Goal: Information Seeking & Learning: Learn about a topic

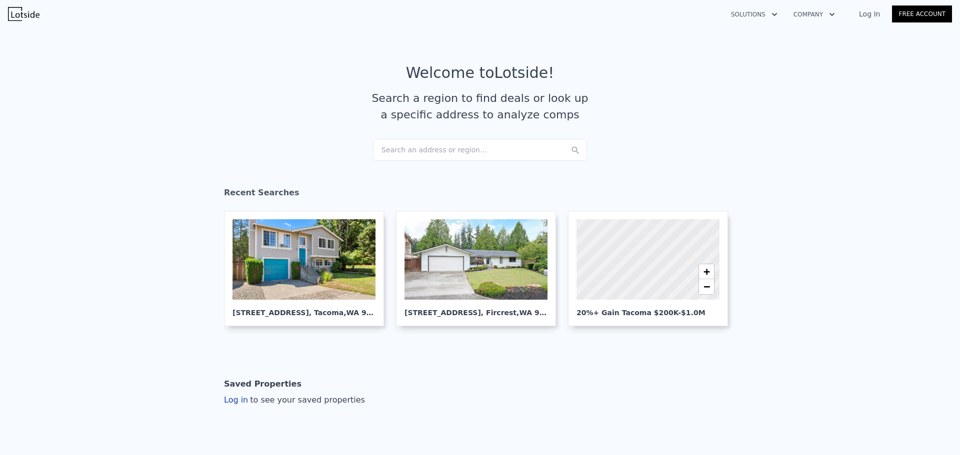
click at [415, 150] on div "Search an address or region..." at bounding box center [480, 150] width 214 height 22
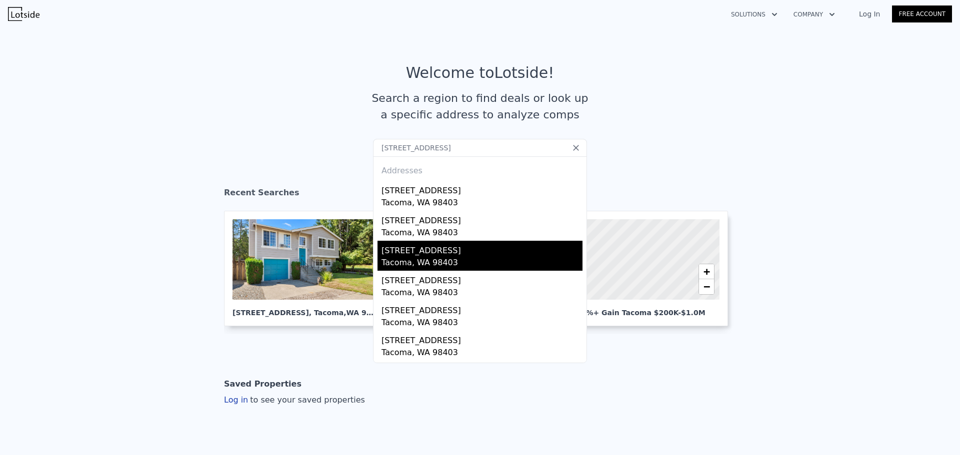
type input "2314 N 31st St, Tacoma, WA 98403"
click at [456, 261] on div "Tacoma, WA 98403" at bounding box center [481, 264] width 201 height 14
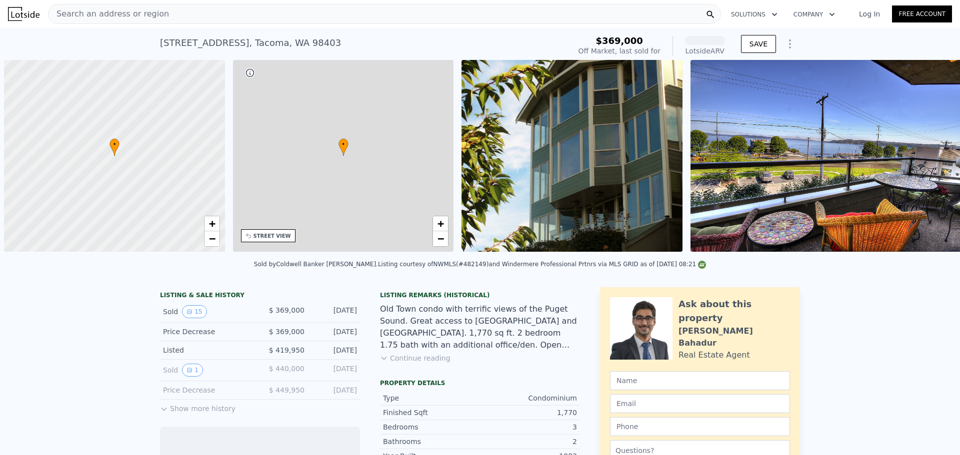
scroll to position [0, 4]
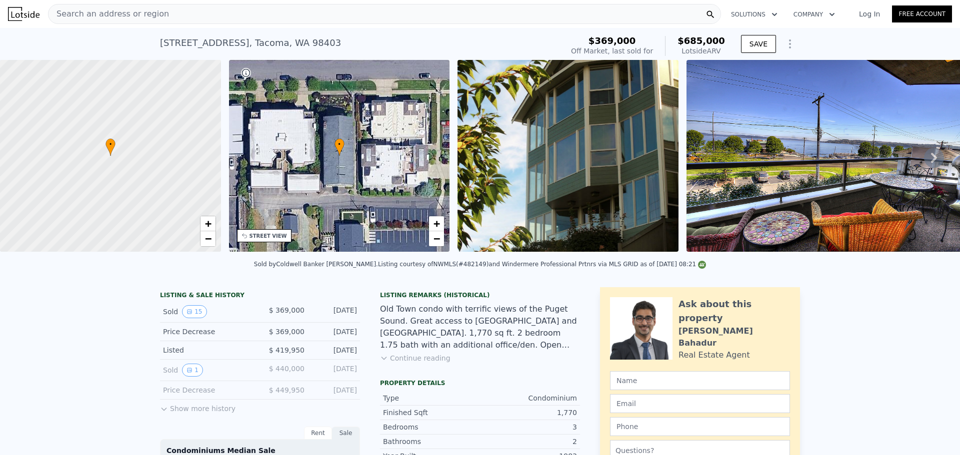
click at [170, 13] on div "Search an address or region" at bounding box center [384, 14] width 673 height 20
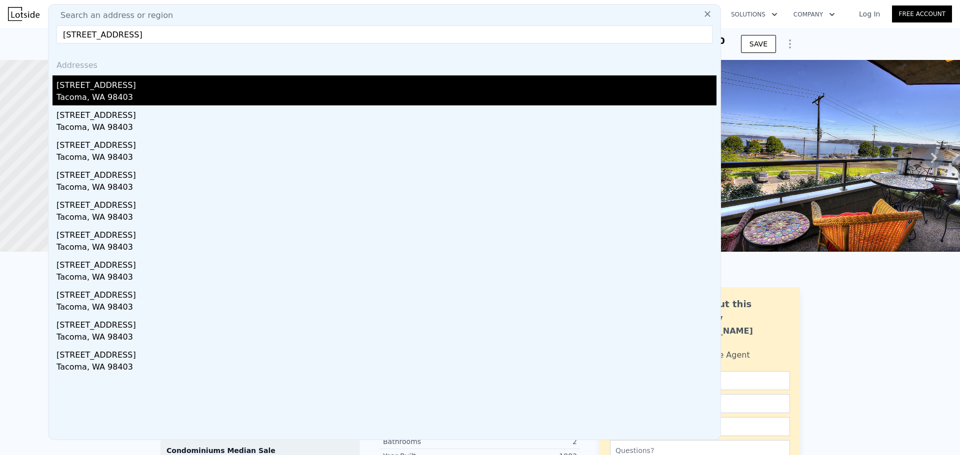
type input "2314 N 31st St, Tacoma, WA 98403"
click at [153, 93] on div "Tacoma, WA 98403" at bounding box center [386, 98] width 660 height 14
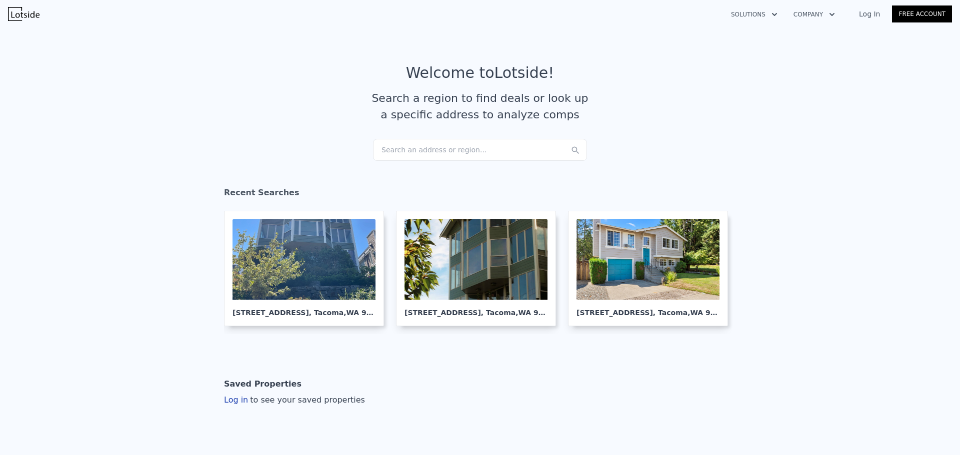
click at [430, 149] on div "Search an address or region..." at bounding box center [480, 150] width 214 height 22
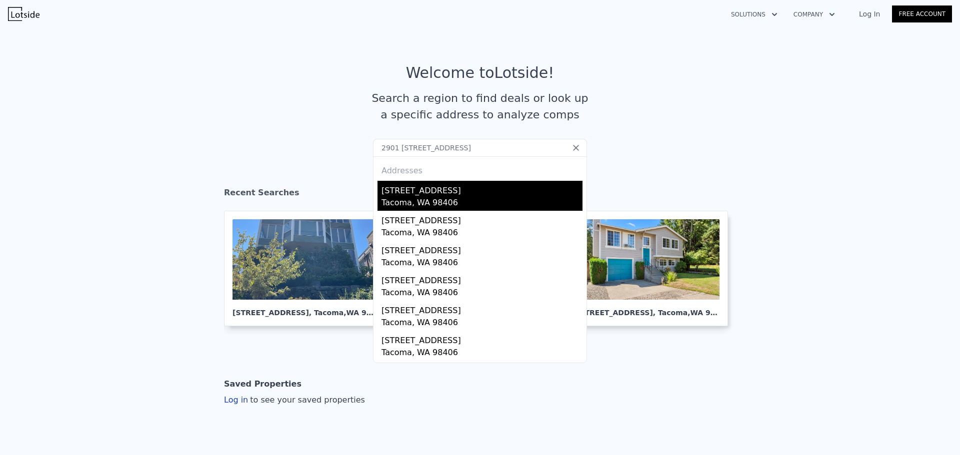
type input "2901 2903 N 20th St, Tacoma, WA 98406"
click at [407, 185] on div "2903 N 20th St" at bounding box center [481, 189] width 201 height 16
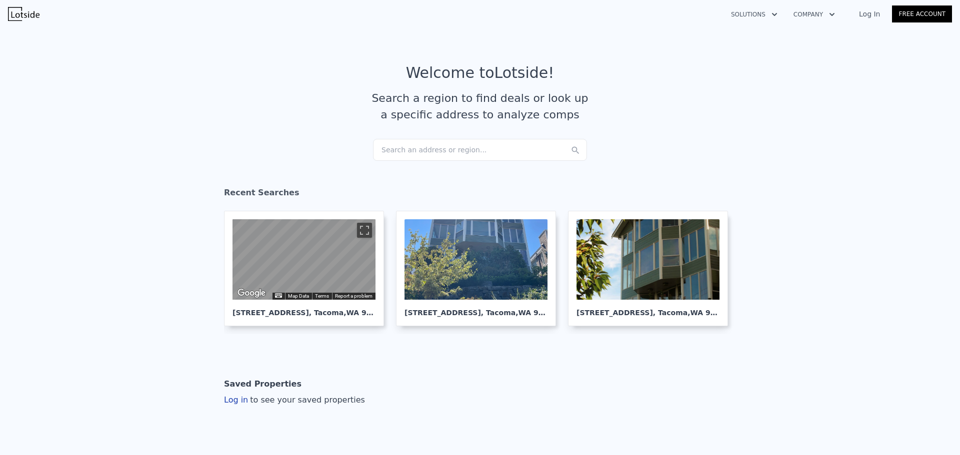
click at [441, 149] on div "Search an address or region..." at bounding box center [480, 150] width 214 height 22
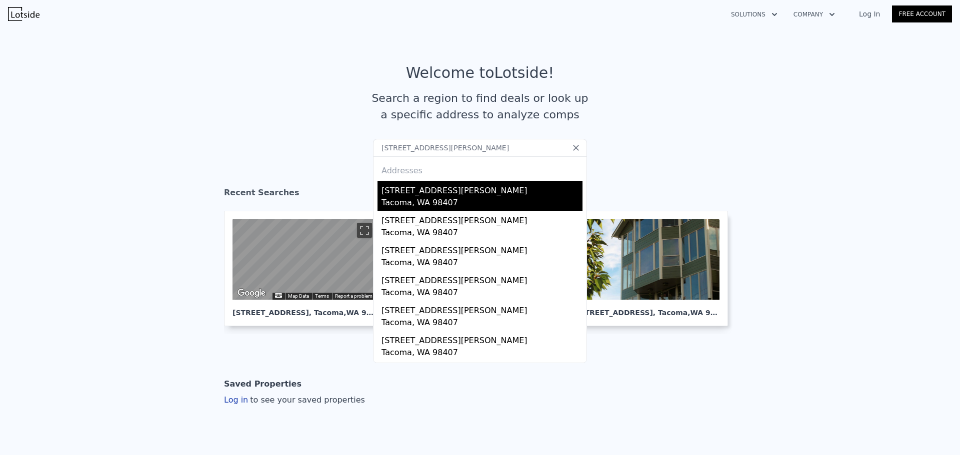
type input "4109 N Huson St, Tacoma, WA 98407"
click at [436, 205] on div "Tacoma, WA 98407" at bounding box center [481, 204] width 201 height 14
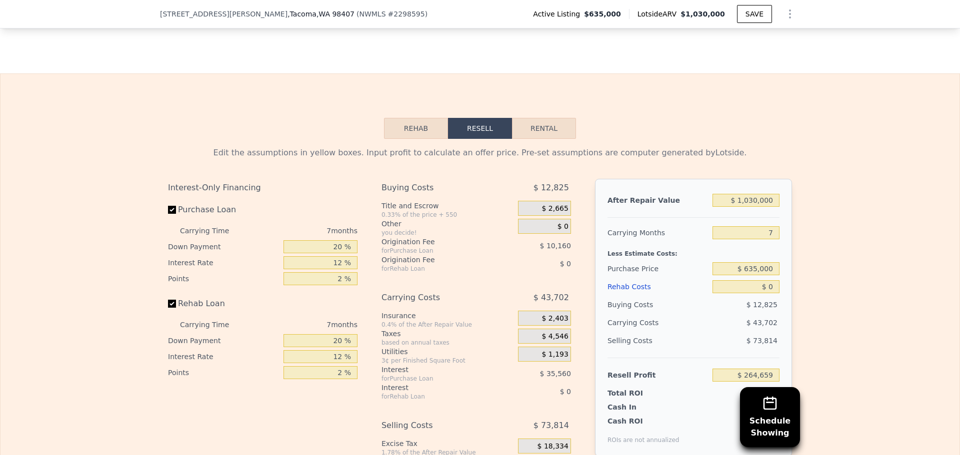
scroll to position [1596, 0]
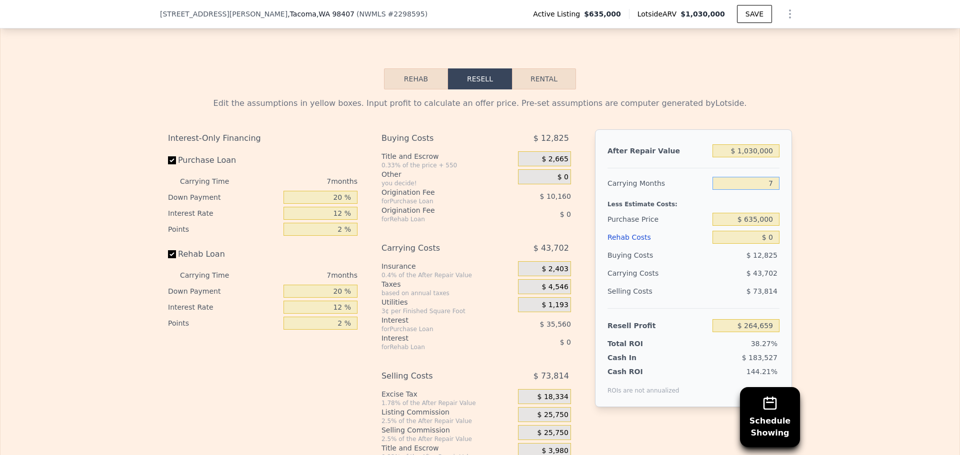
drag, startPoint x: 759, startPoint y: 197, endPoint x: 786, endPoint y: 197, distance: 26.5
click at [783, 197] on div "After Repair Value $ 1,030,000 Carrying Months 7 Less Estimate Costs: Purchase …" at bounding box center [693, 268] width 197 height 278
type input "5"
type input "$ 277,145"
type input "5"
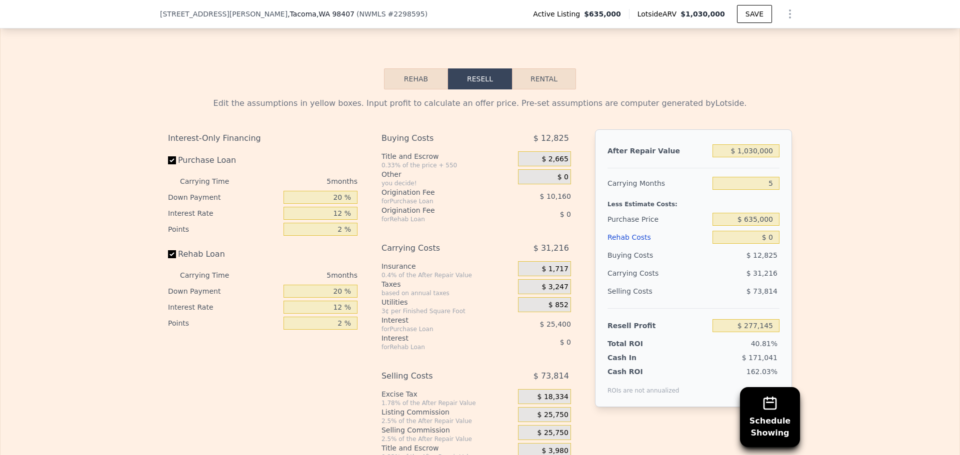
click at [830, 235] on div "Edit the assumptions in yellow boxes. Input profit to calculate an offer price.…" at bounding box center [479, 275] width 959 height 372
drag, startPoint x: 765, startPoint y: 252, endPoint x: 792, endPoint y: 249, distance: 26.6
click at [790, 249] on div "Edit the assumptions in yellow boxes. Input profit to calculate an offer price.…" at bounding box center [480, 275] width 640 height 372
type input "$ 2"
type input "$ 277,143"
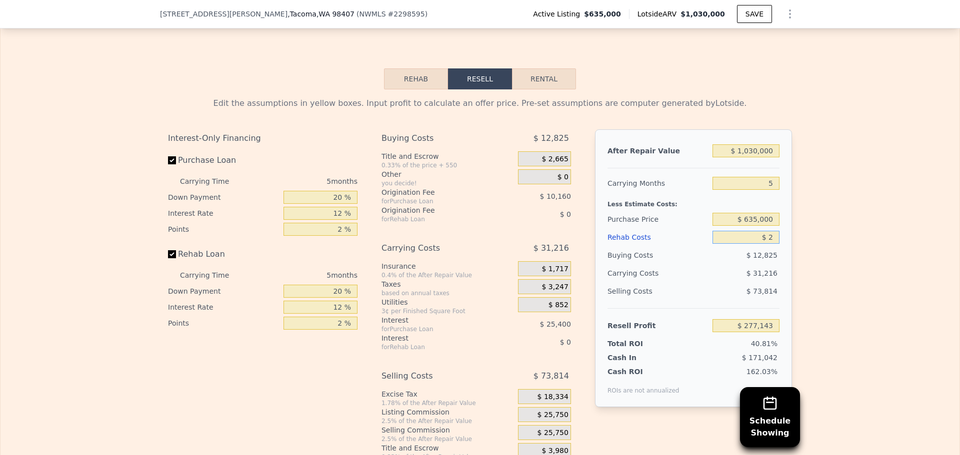
type input "$ 20"
type input "$ 277,125"
type input "$ 200"
type input "$ 276,932"
type input "$ 2,000"
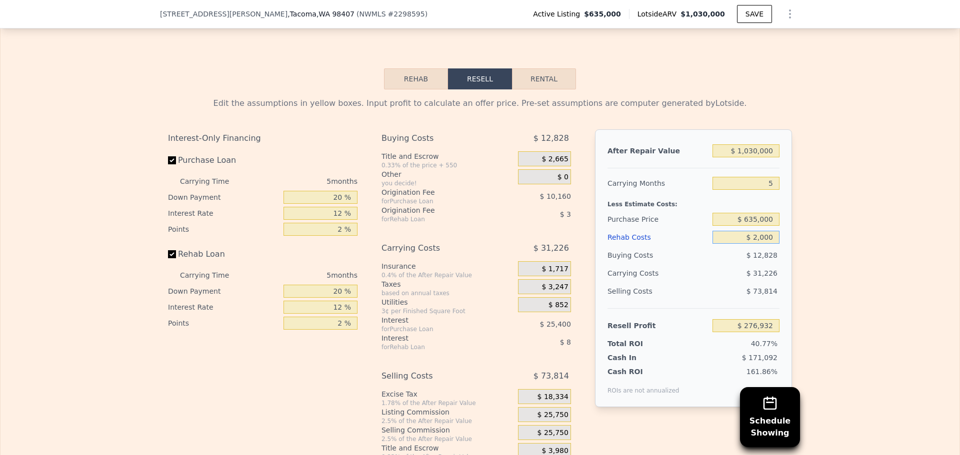
type input "$ 275,033"
type input "$ 20,000"
type input "$ 256,025"
type input "$ 200,000"
type input "$ 65,945"
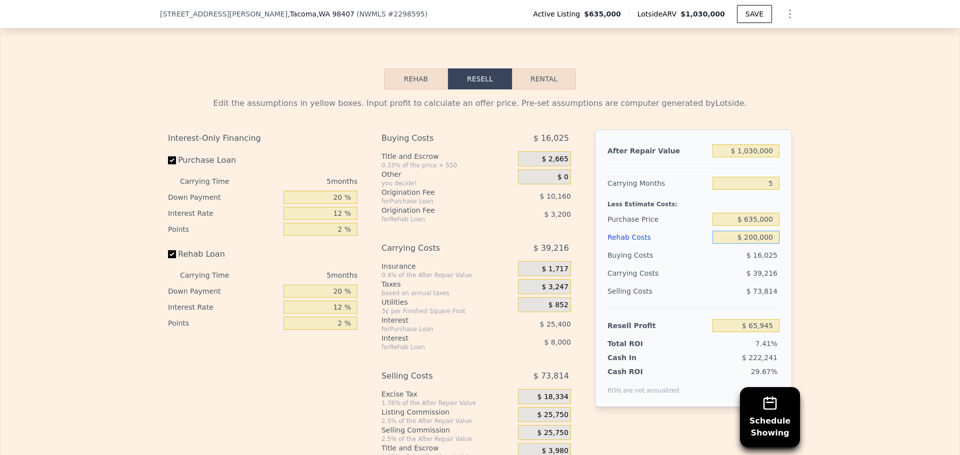
type input "$ 200,000"
click at [811, 259] on div "Edit the assumptions in yellow boxes. Input profit to calculate an offer price.…" at bounding box center [479, 275] width 959 height 372
drag, startPoint x: 750, startPoint y: 234, endPoint x: 786, endPoint y: 235, distance: 36.0
click at [786, 235] on div "After Repair Value $ 1,030,000 Carrying Months 5 Less Estimate Costs: Purchase …" at bounding box center [693, 268] width 197 height 278
type input "$ 600,000"
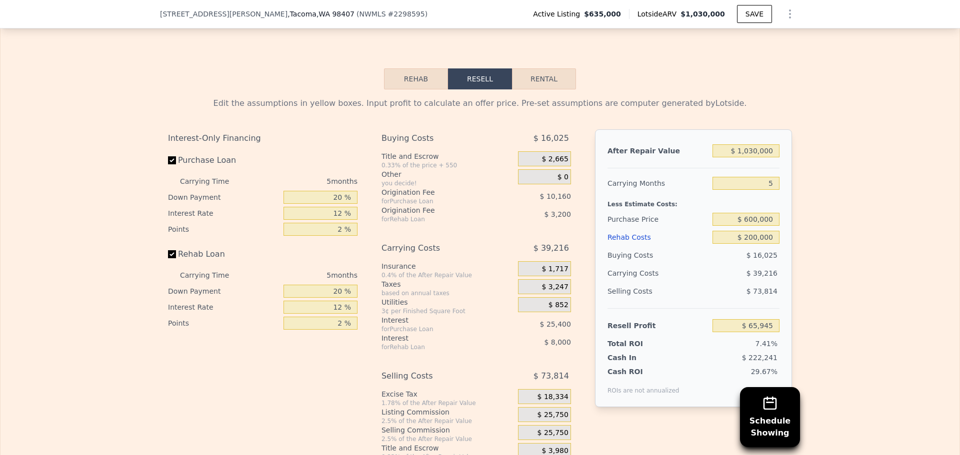
click at [812, 239] on div "Edit the assumptions in yellow boxes. Input profit to calculate an offer price.…" at bounding box center [479, 275] width 959 height 372
type input "$ 103,022"
drag, startPoint x: 380, startPoint y: 210, endPoint x: 424, endPoint y: 208, distance: 43.6
click at [421, 208] on div "Interest-Only Financing Purchase Loan Carrying Time 5 months Down Payment 20 % …" at bounding box center [480, 295] width 624 height 332
type input "1 %"
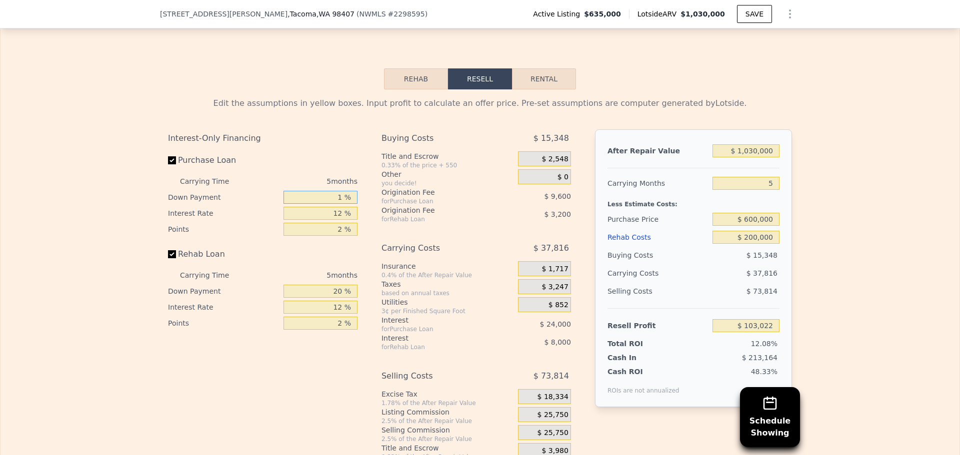
type input "$ 95,042"
type input "10 %"
type input "$ 98,822"
type input "10 %"
drag, startPoint x: 323, startPoint y: 228, endPoint x: 395, endPoint y: 227, distance: 72.5
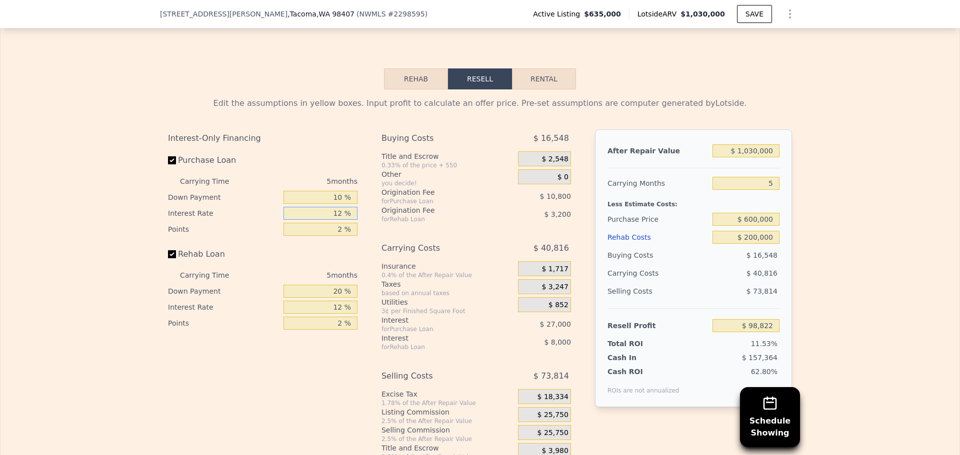
click at [394, 227] on div "Interest-Only Financing Purchase Loan Carrying Time 5 months Down Payment 10 % …" at bounding box center [480, 295] width 624 height 332
type input "1 %"
type input "$ 123,572"
type input "11 %"
type input "$ 101,072"
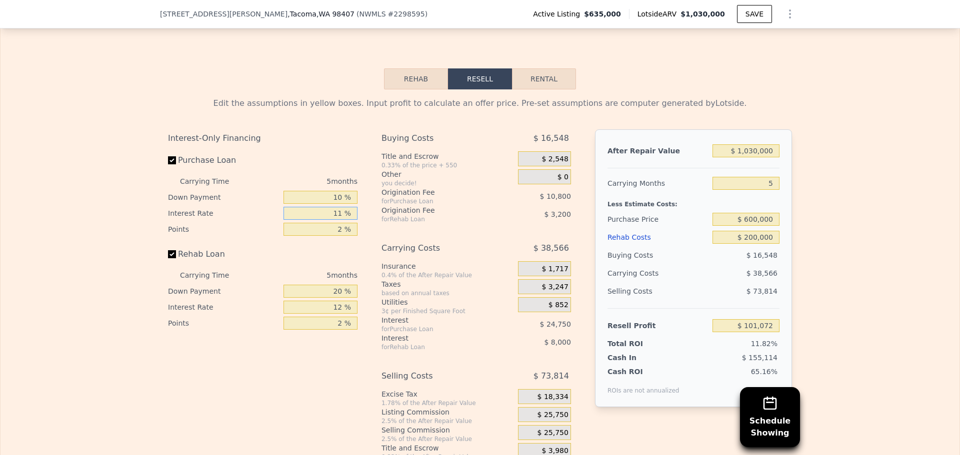
type input "11 %"
drag, startPoint x: 332, startPoint y: 248, endPoint x: 392, endPoint y: 247, distance: 60.0
click at [385, 247] on div "Interest-Only Financing Purchase Loan Carrying Time 5 months Down Payment 10 % …" at bounding box center [480, 295] width 624 height 332
type input "1 %"
type input "$ 106,472"
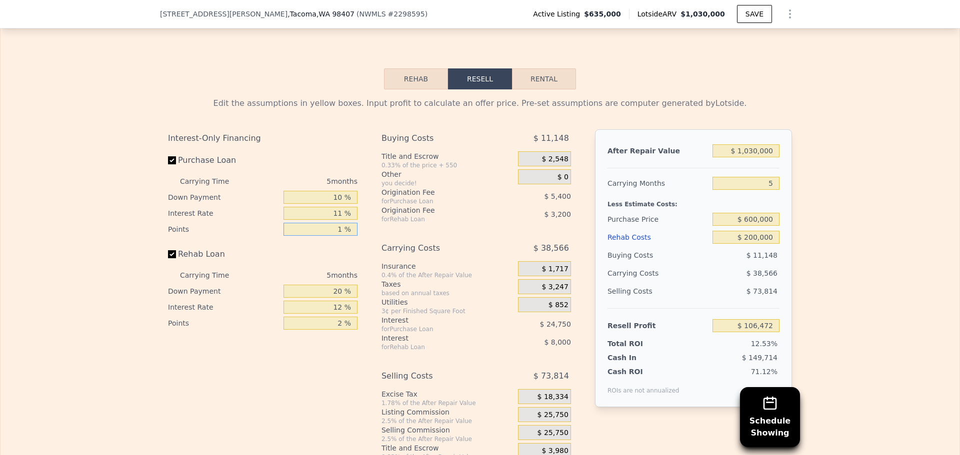
type input "1 %"
drag, startPoint x: 349, startPoint y: 308, endPoint x: 362, endPoint y: 322, distance: 18.4
click at [367, 306] on div "Interest-Only Financing Purchase Loan Carrying Time 5 months Down Payment 10 % …" at bounding box center [480, 295] width 624 height 332
type input "1 %"
type input "$ 103,812"
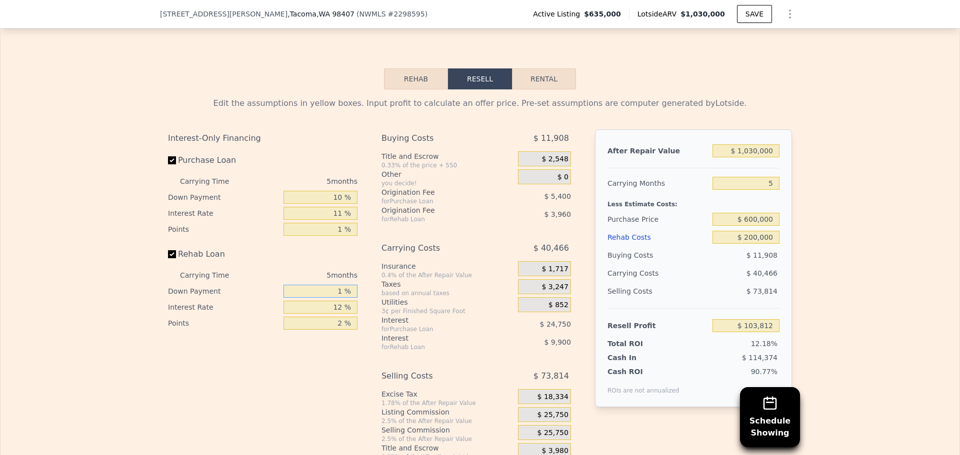
type input "10 %"
type input "$ 105,072"
type input "10 %"
drag, startPoint x: 342, startPoint y: 322, endPoint x: 393, endPoint y: 324, distance: 51.0
click at [393, 324] on div "Interest-Only Financing Purchase Loan Carrying Time 5 months Down Payment 10 % …" at bounding box center [480, 295] width 624 height 332
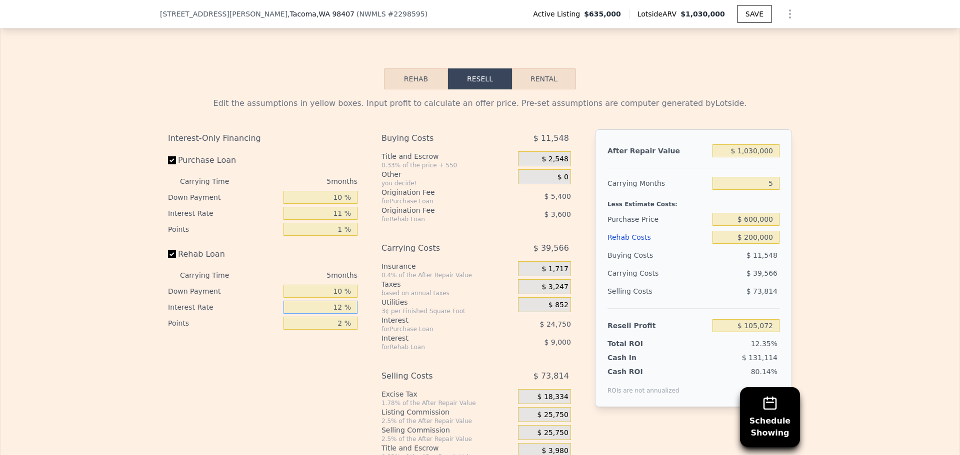
type input "1 %"
type input "$ 113,322"
type input "11 %"
type input "$ 105,822"
type input "11 %"
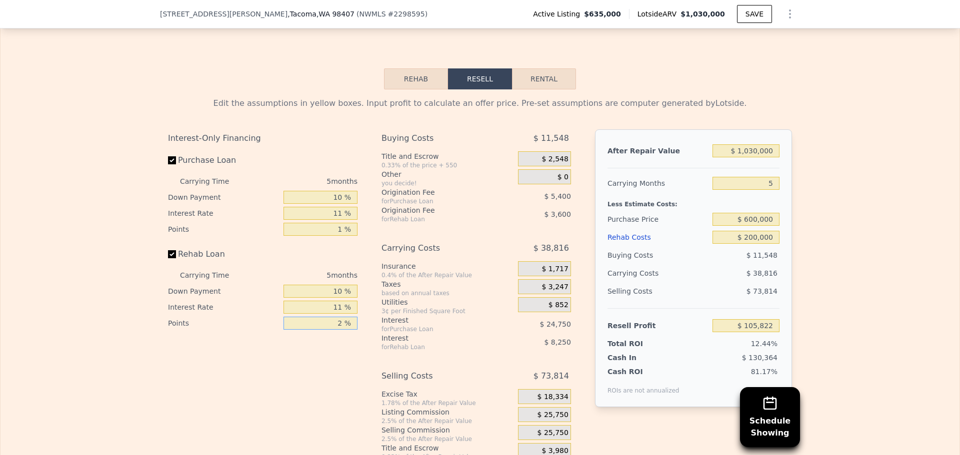
drag, startPoint x: 333, startPoint y: 339, endPoint x: 401, endPoint y: 339, distance: 68.5
click at [389, 338] on div "Interest-Only Financing Purchase Loan Carrying Time 5 months Down Payment 10 % …" at bounding box center [480, 295] width 624 height 332
type input "1 %"
type input "$ 107,622"
type input "1 %"
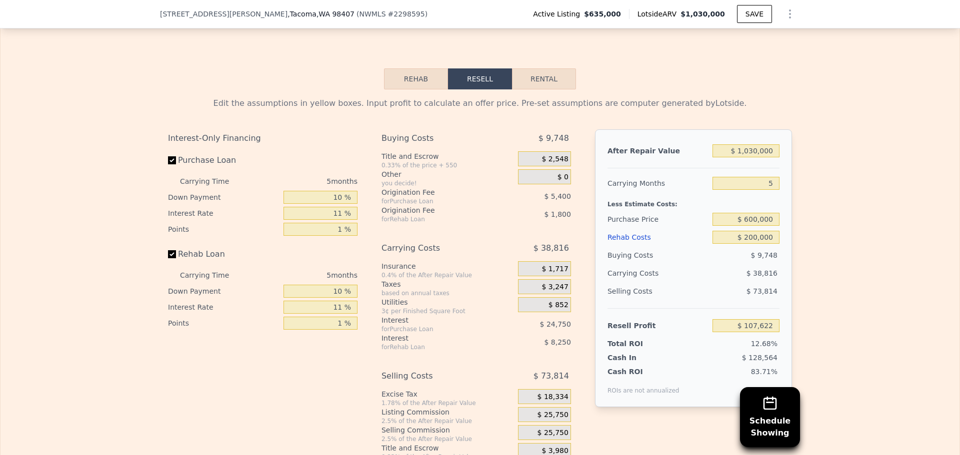
click at [824, 244] on div "Edit the assumptions in yellow boxes. Input profit to calculate an offer price.…" at bounding box center [479, 275] width 959 height 372
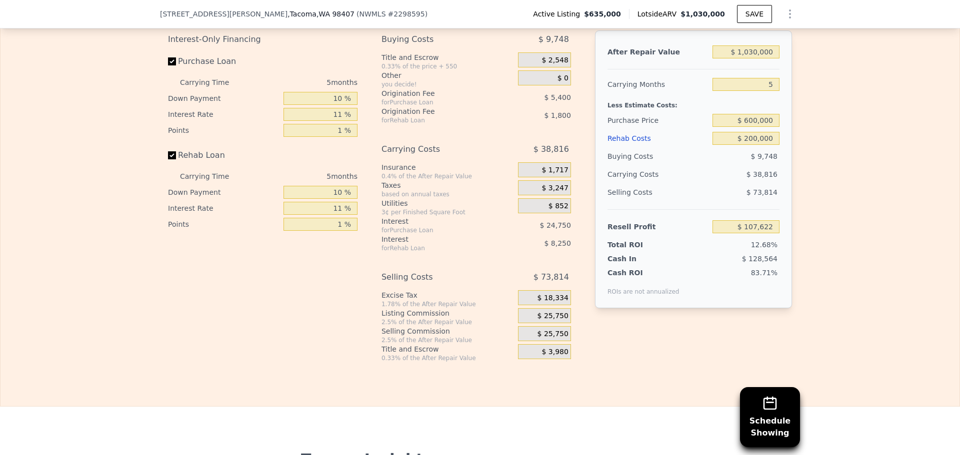
scroll to position [1696, 0]
click at [545, 320] on span "$ 25,750" at bounding box center [552, 315] width 31 height 9
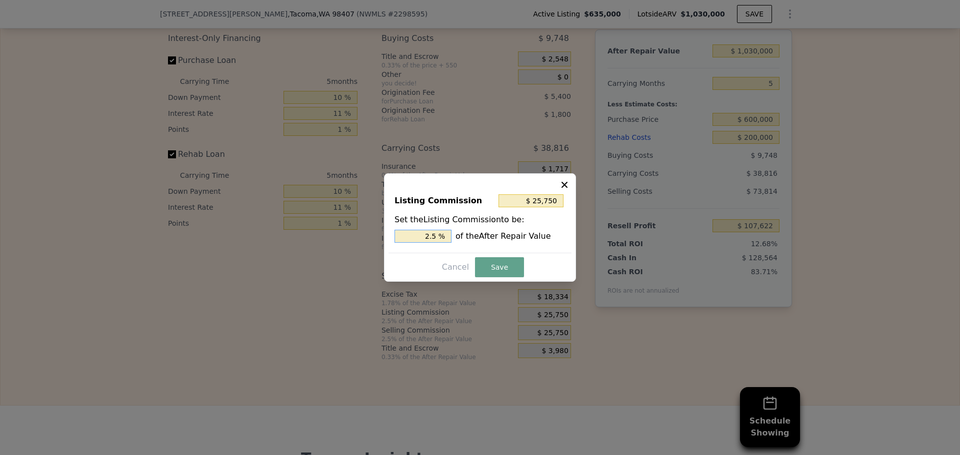
drag, startPoint x: 424, startPoint y: 238, endPoint x: 471, endPoint y: 233, distance: 46.7
click at [471, 233] on div "2.5 % of the After Repair Value" at bounding box center [479, 236] width 171 height 13
type input "$ 20,600"
type input "2 %"
click at [501, 267] on button "Save" at bounding box center [499, 267] width 49 height 20
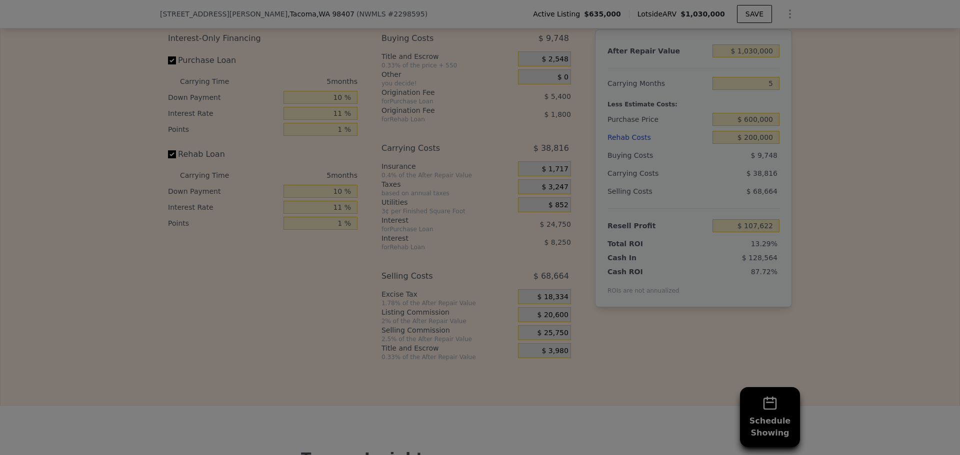
type input "$ 112,772"
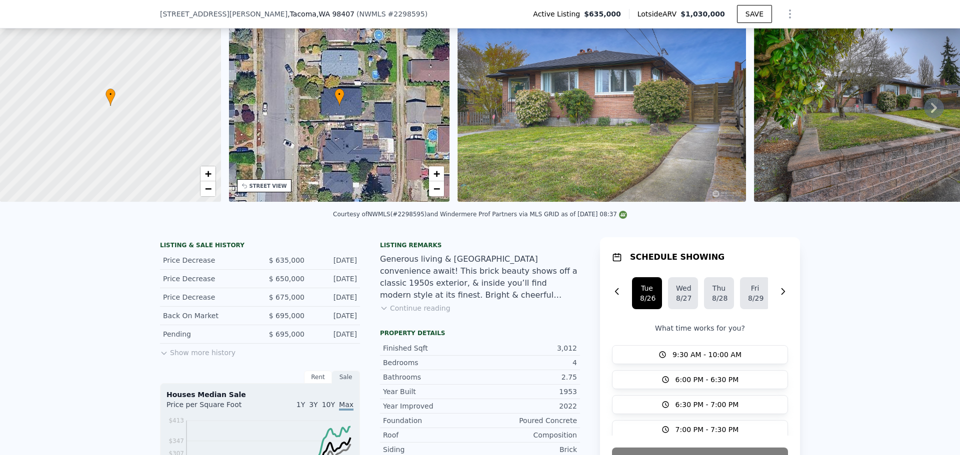
scroll to position [0, 0]
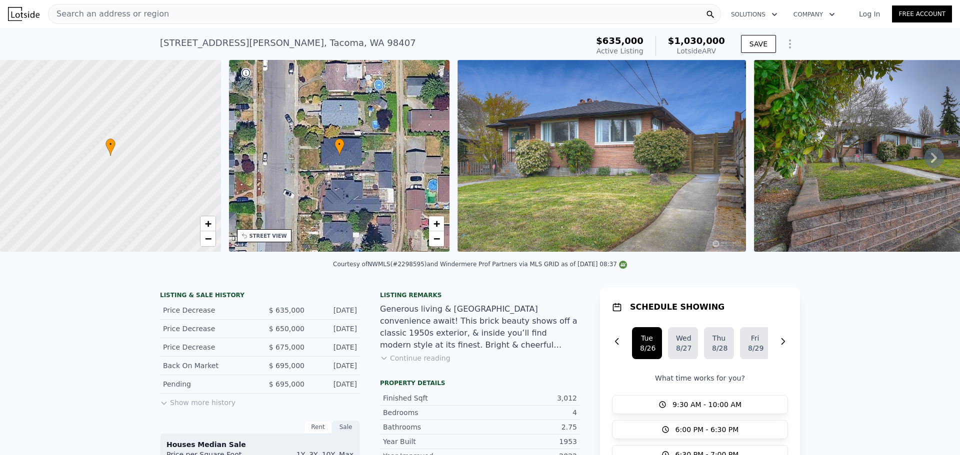
click at [504, 142] on img at bounding box center [601, 156] width 288 height 192
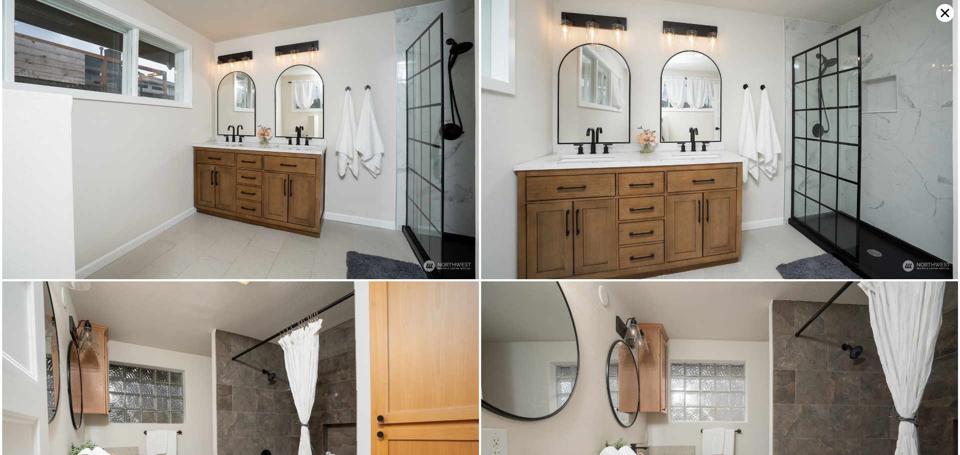
scroll to position [2855, 0]
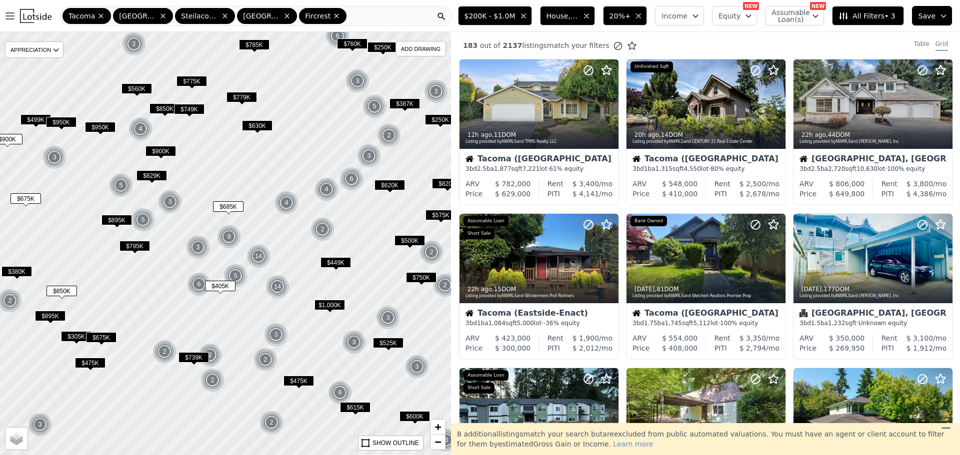
click at [151, 173] on span "$829K" at bounding box center [151, 175] width 30 height 10
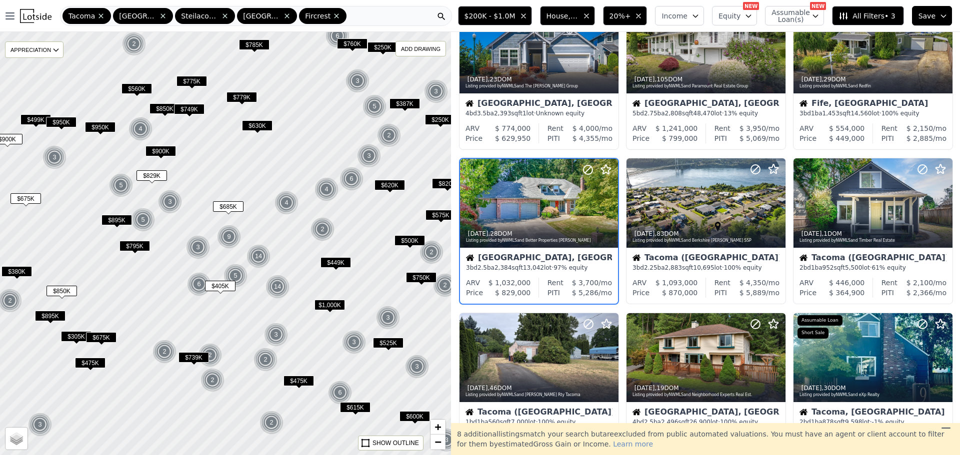
scroll to position [213, 0]
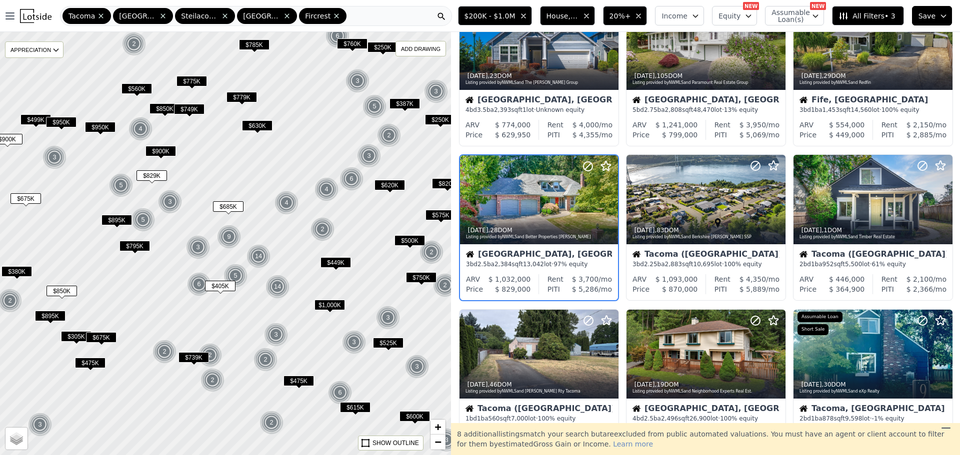
click at [172, 154] on span "$900K" at bounding box center [160, 151] width 30 height 10
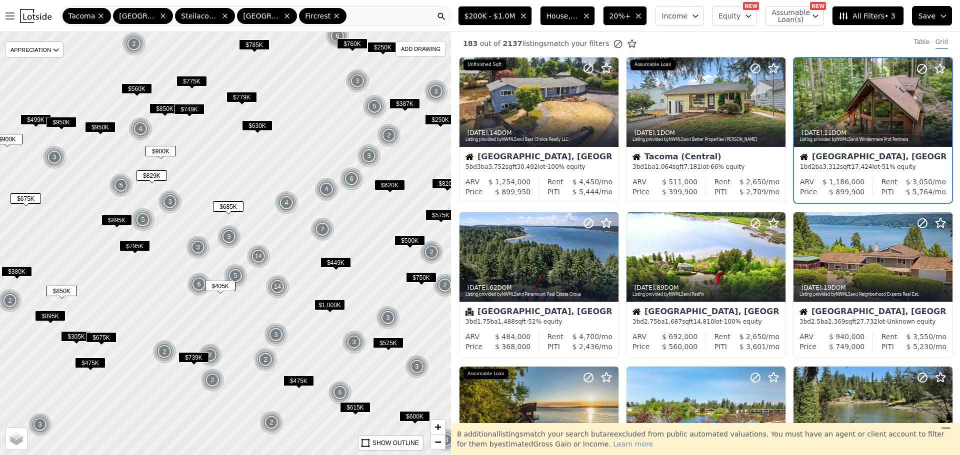
scroll to position [0, 0]
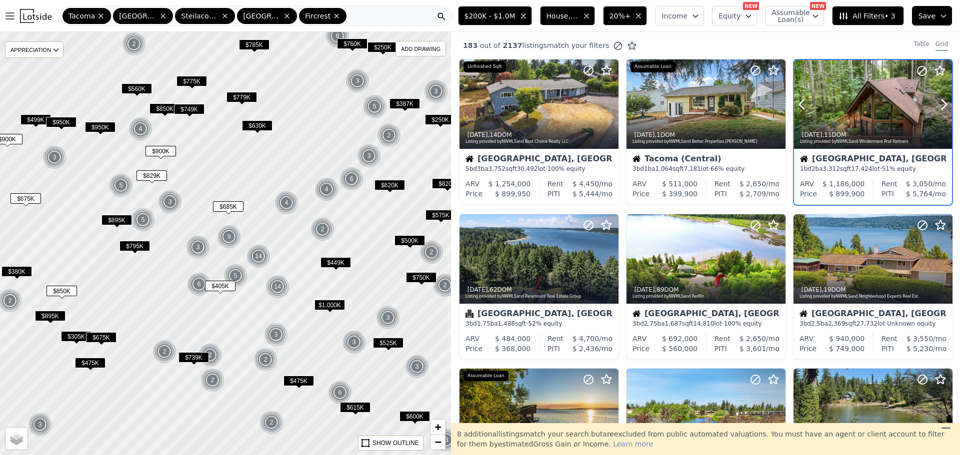
click at [843, 110] on div at bounding box center [873, 104] width 158 height 89
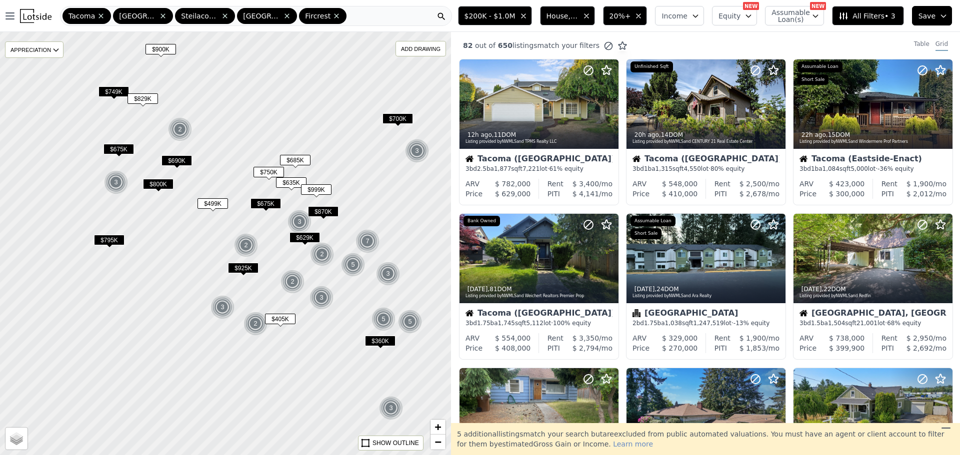
drag, startPoint x: 283, startPoint y: 244, endPoint x: 346, endPoint y: 203, distance: 75.6
click at [346, 203] on div at bounding box center [225, 243] width 541 height 508
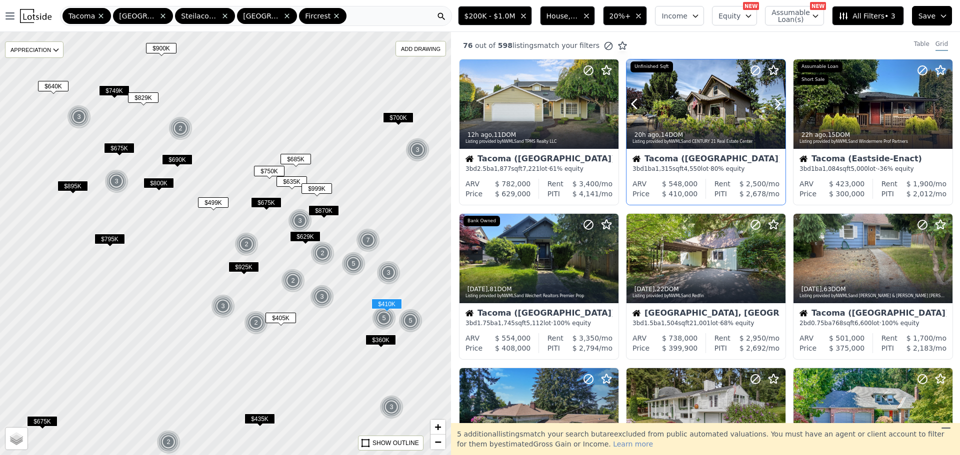
click at [727, 123] on div at bounding box center [705, 126] width 159 height 18
click at [845, 103] on div at bounding box center [872, 103] width 159 height 89
click at [631, 16] on span "20%+" at bounding box center [619, 16] width 21 height 10
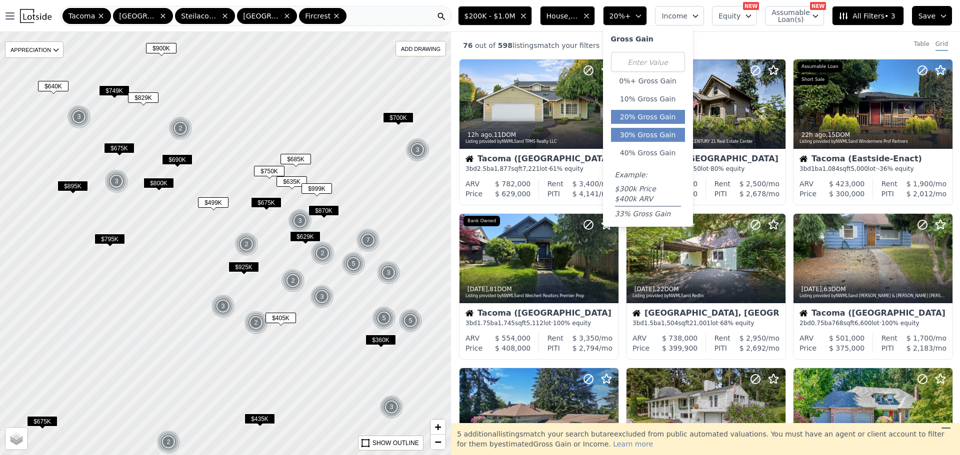
click at [646, 132] on button "30% Gross Gain" at bounding box center [648, 135] width 74 height 14
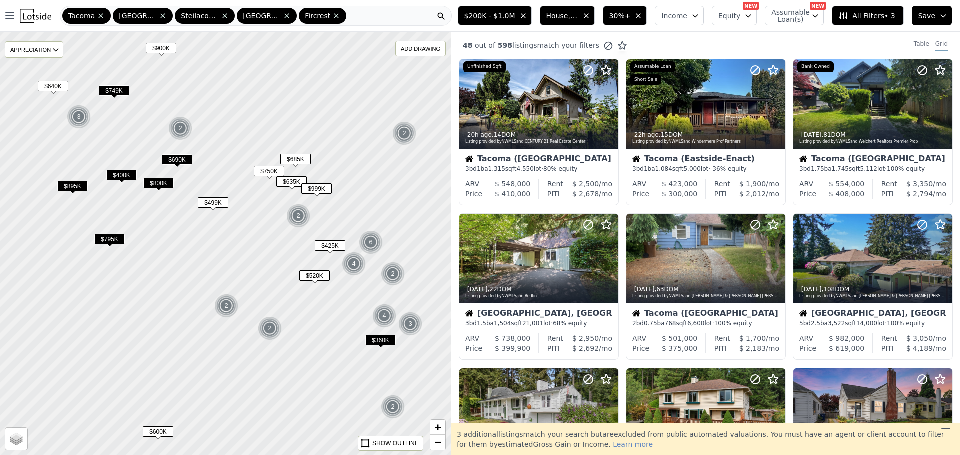
drag, startPoint x: 633, startPoint y: 16, endPoint x: 633, endPoint y: 21, distance: 5.5
click at [631, 16] on span "30%+" at bounding box center [619, 16] width 21 height 10
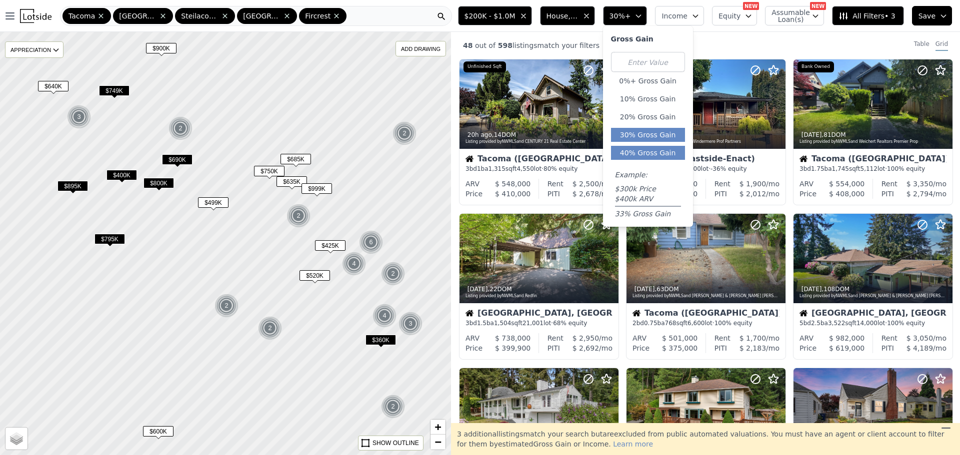
click at [650, 156] on button "40% Gross Gain" at bounding box center [648, 153] width 74 height 14
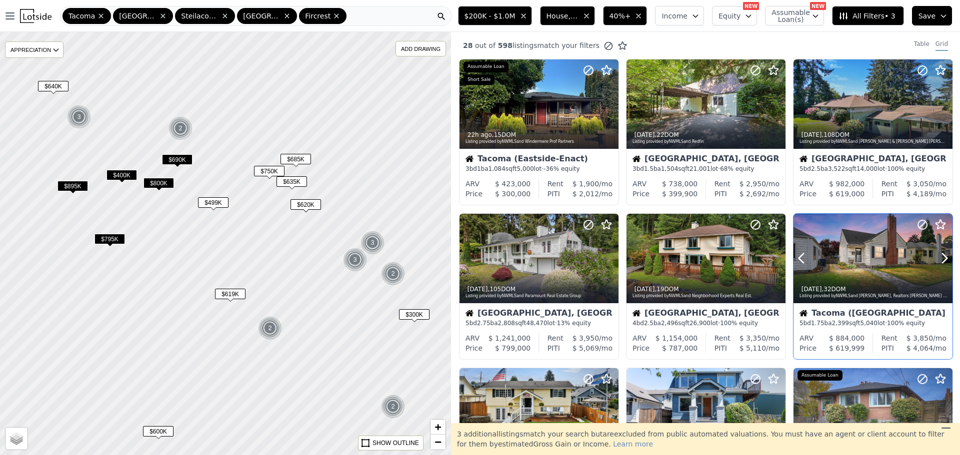
click at [887, 272] on div at bounding box center [872, 280] width 159 height 18
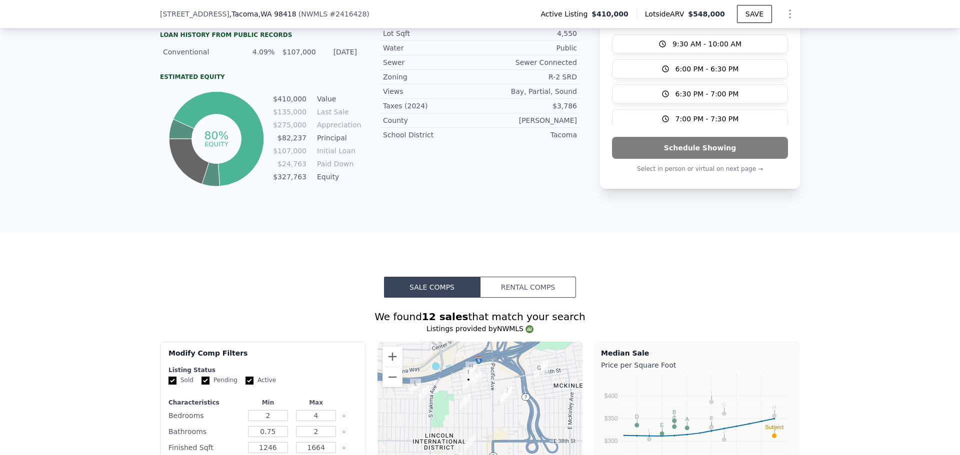
scroll to position [400, 0]
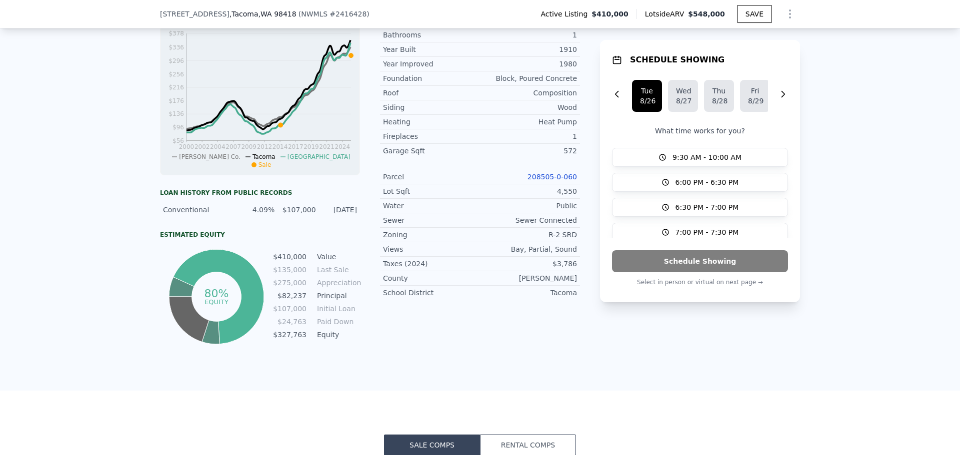
click at [552, 181] on link "208505-0-060" at bounding box center [551, 177] width 49 height 8
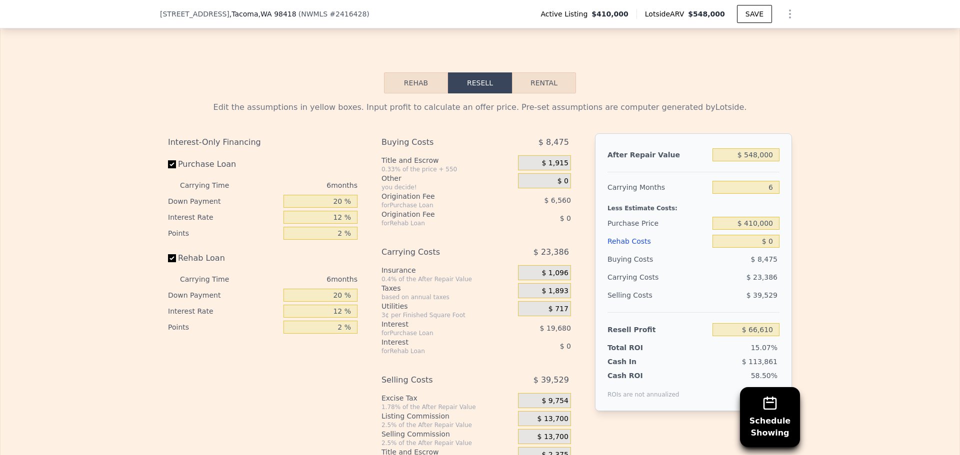
scroll to position [1517, 0]
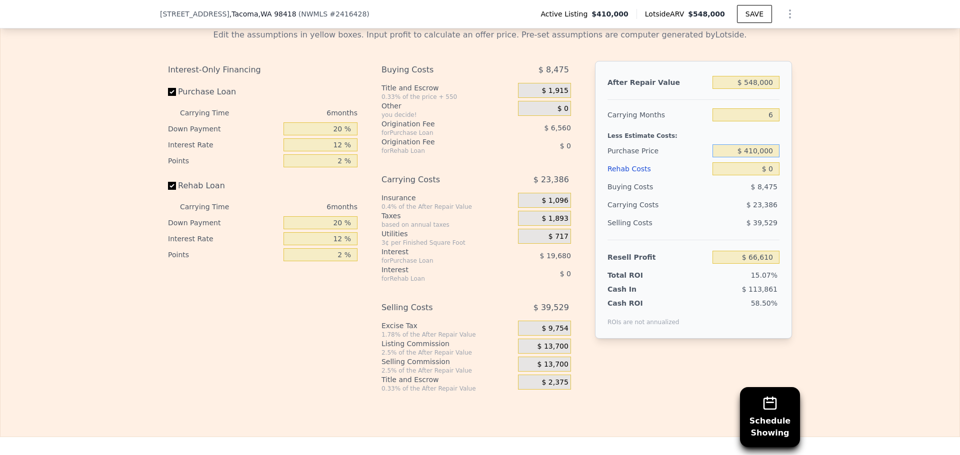
drag, startPoint x: 745, startPoint y: 167, endPoint x: 811, endPoint y: 168, distance: 65.5
click at [811, 168] on div "Edit the assumptions in yellow boxes. Input profit to calculate an offer price.…" at bounding box center [479, 207] width 959 height 372
type input "$ 370,000"
click at [818, 153] on div "Edit the assumptions in yellow boxes. Input profit to calculate an offer price.…" at bounding box center [479, 207] width 959 height 372
type input "$ 109,303"
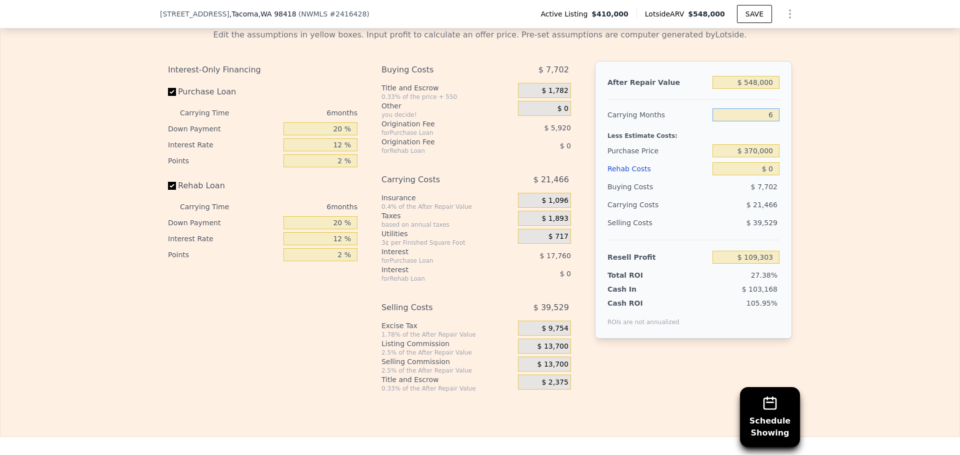
drag, startPoint x: 766, startPoint y: 135, endPoint x: 782, endPoint y: 135, distance: 16.0
click at [782, 135] on div "After Repair Value $ 548,000 Carrying Months 6 Less Estimate Costs: Purchase Pr…" at bounding box center [693, 200] width 197 height 278
type input "4"
type input "$ 116,458"
type input "4"
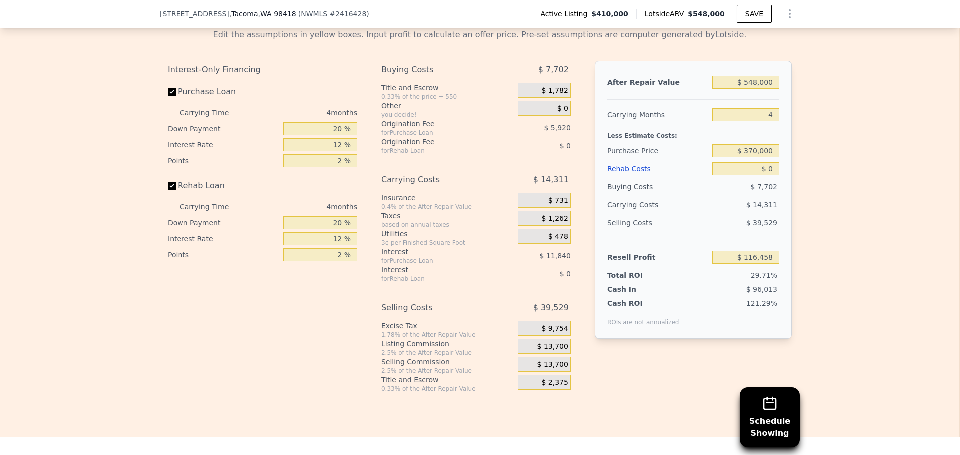
click at [815, 150] on div "Edit the assumptions in yellow boxes. Input profit to calculate an offer price.…" at bounding box center [479, 207] width 959 height 372
drag, startPoint x: 764, startPoint y: 184, endPoint x: 804, endPoint y: 187, distance: 40.1
click at [802, 186] on div "Edit the assumptions in yellow boxes. Input profit to calculate an offer price.…" at bounding box center [479, 207] width 959 height 372
type input "$ 1,000"
type input "$ 115,410"
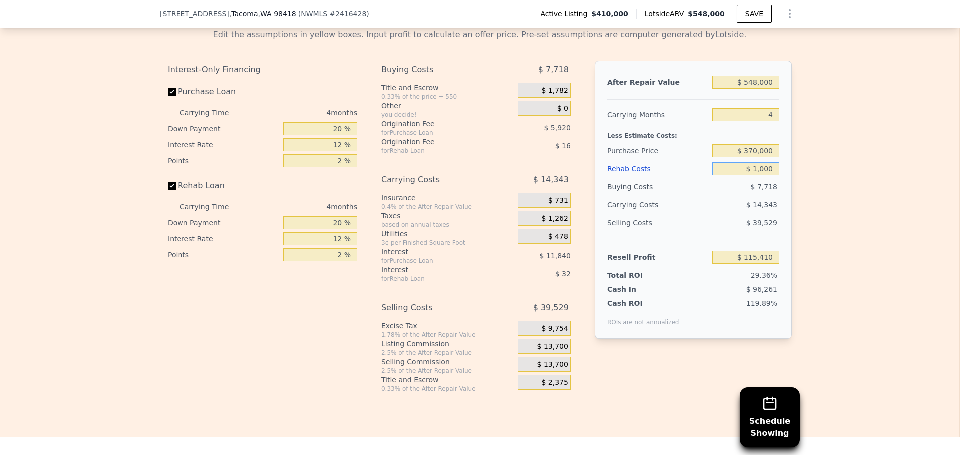
type input "$ 10,000"
type input "$ 105,978"
type input "$ 100,000"
type input "$ 11,658"
type input "$ 100,000"
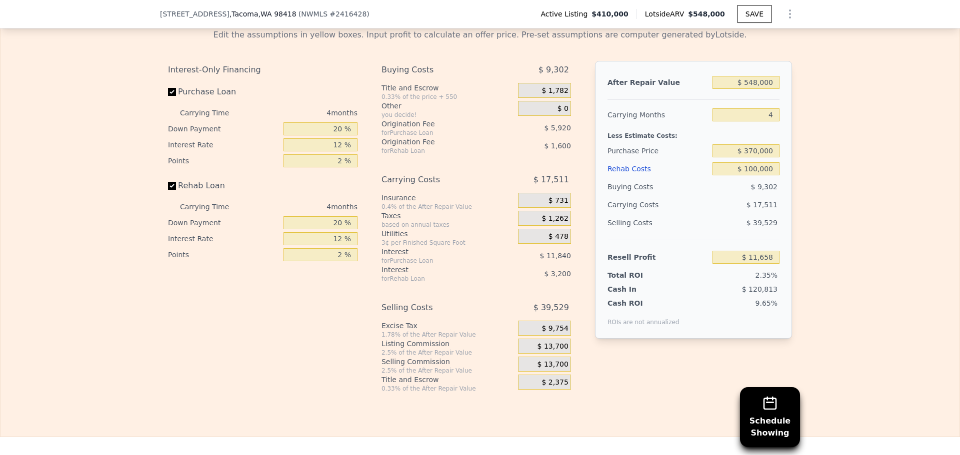
click at [802, 186] on div "Edit the assumptions in yellow boxes. Input profit to calculate an offer price.…" at bounding box center [479, 207] width 959 height 372
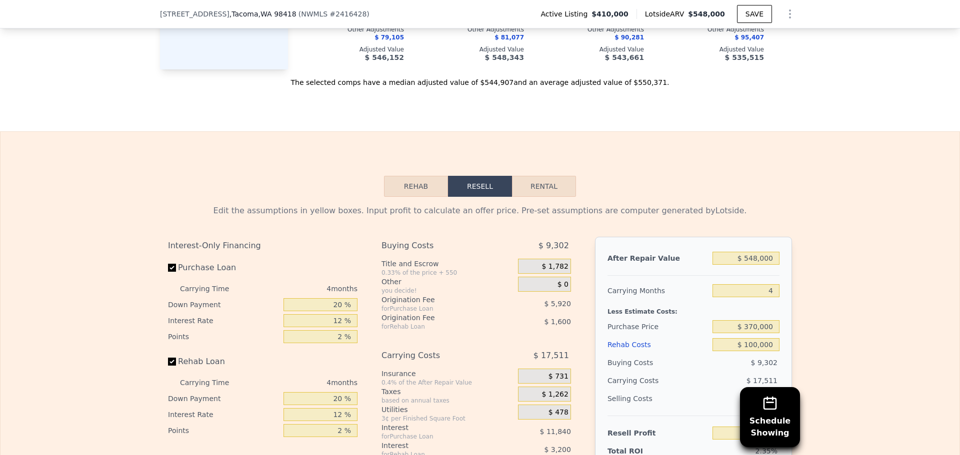
scroll to position [1218, 0]
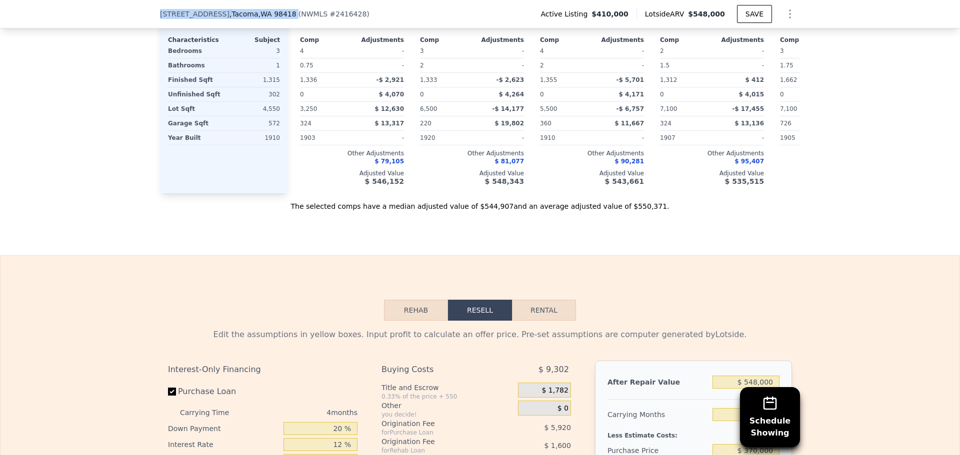
drag, startPoint x: 146, startPoint y: 17, endPoint x: 263, endPoint y: 25, distance: 116.8
click at [263, 25] on div "505 S 35th St , Tacoma , WA 98418 ( NWMLS # 2416428 ) Active Listing $410,000 L…" at bounding box center [480, 14] width 960 height 28
copy div "505 S 35th St , Tacoma , WA 98418"
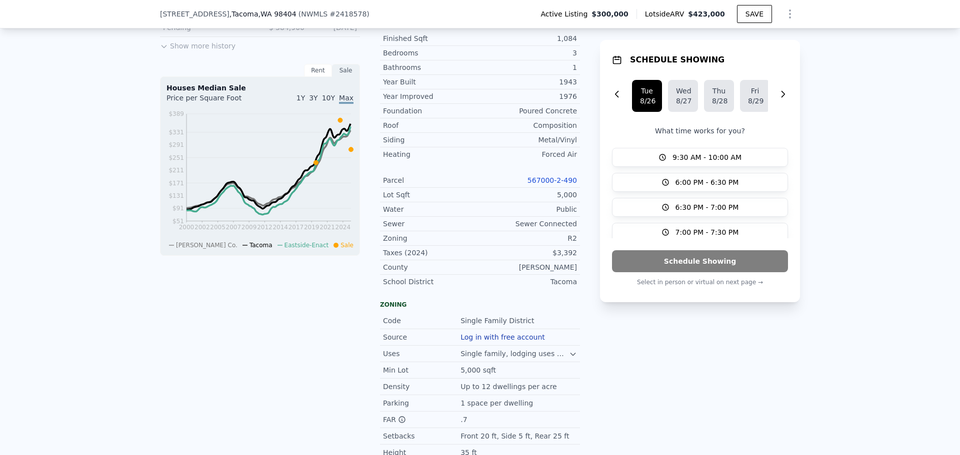
scroll to position [346, 0]
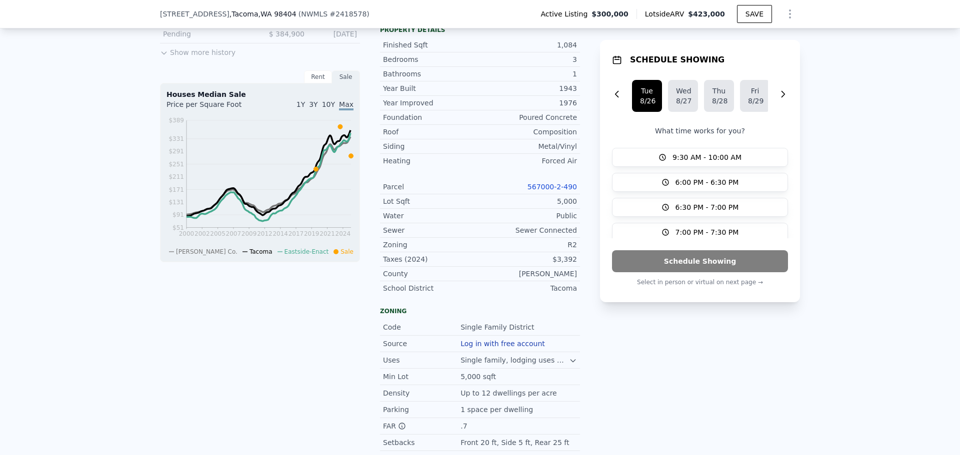
click at [555, 191] on link "567000-2-490" at bounding box center [551, 187] width 49 height 8
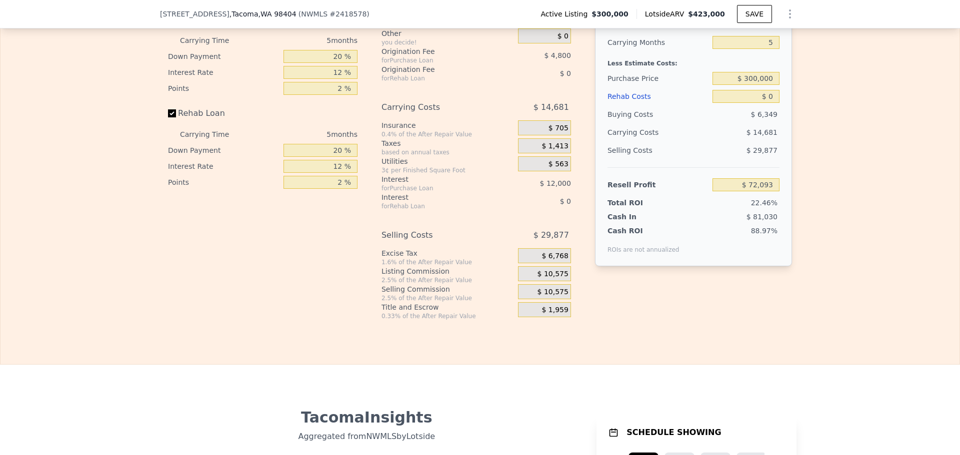
scroll to position [1549, 0]
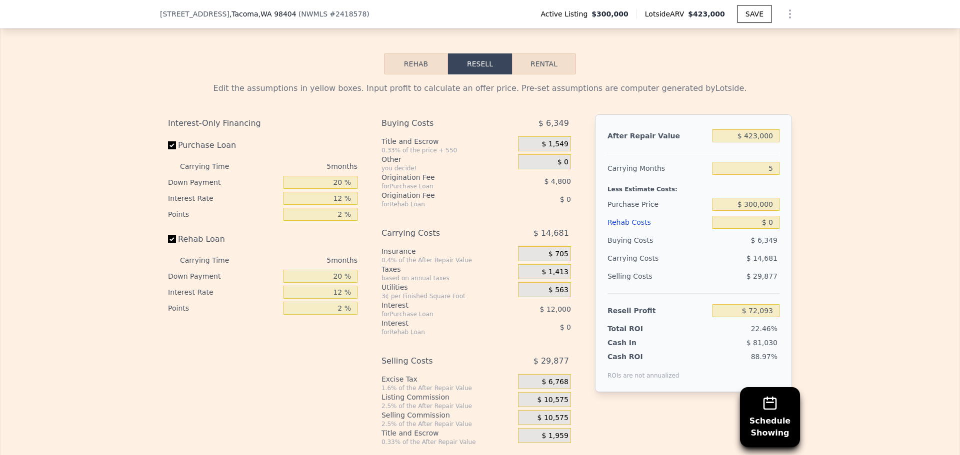
click at [418, 74] on button "Rehab" at bounding box center [416, 63] width 64 height 21
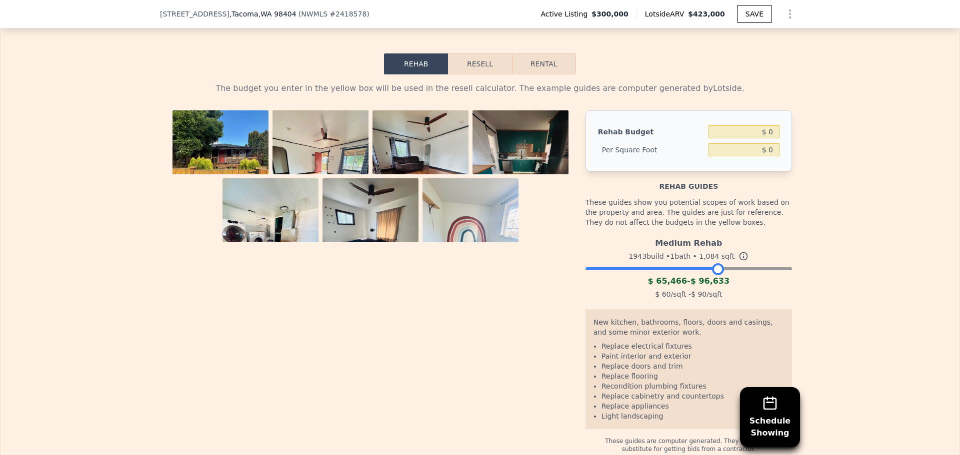
drag, startPoint x: 774, startPoint y: 285, endPoint x: 713, endPoint y: 287, distance: 61.5
click at [713, 269] on div at bounding box center [688, 266] width 206 height 6
drag, startPoint x: 766, startPoint y: 165, endPoint x: 789, endPoint y: 166, distance: 23.0
click at [789, 166] on div "The budget you enter in the yellow box will be used in the resell calculator. T…" at bounding box center [480, 263] width 640 height 379
type input "$ 75"
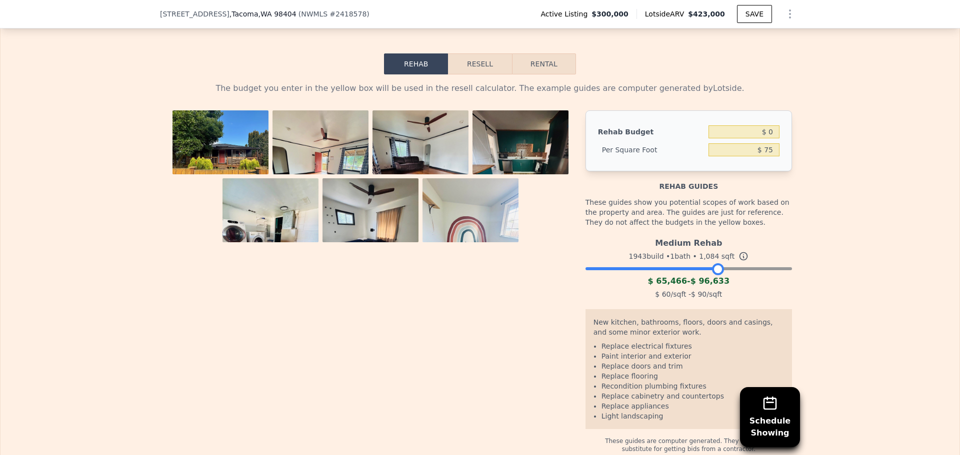
click at [800, 164] on div "The budget you enter in the yellow box will be used in the resell calculator. T…" at bounding box center [479, 263] width 959 height 379
type input "$ 81,300"
click at [450, 70] on button "Resell" at bounding box center [479, 63] width 63 height 21
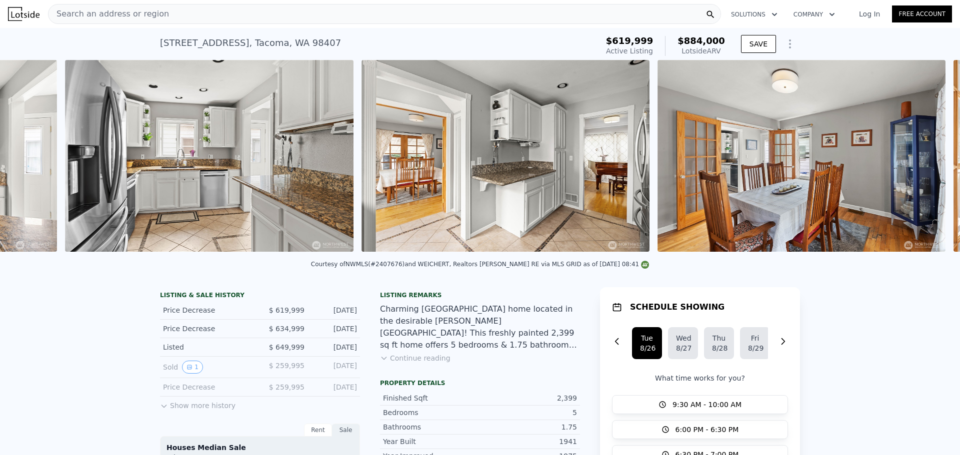
scroll to position [0, 2825]
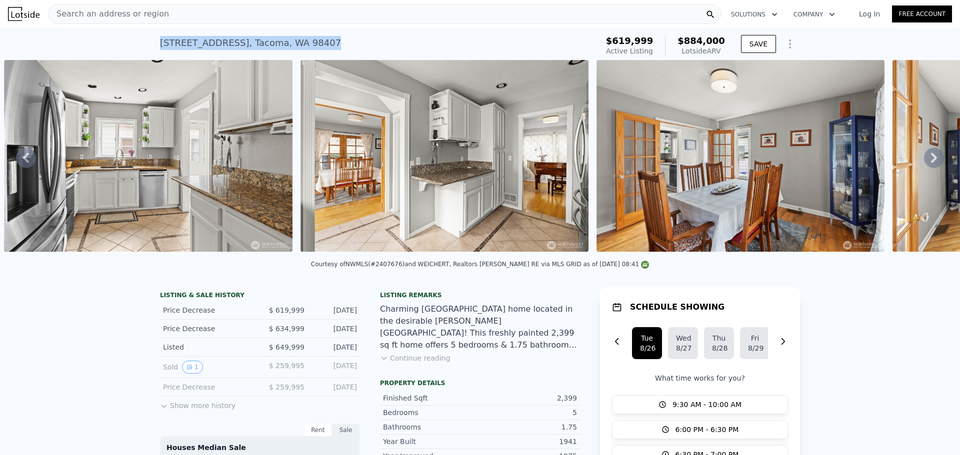
drag, startPoint x: 162, startPoint y: 42, endPoint x: 305, endPoint y: 43, distance: 143.5
click at [305, 43] on div "[STREET_ADDRESS] Active at $619,999 (~ARV $884k ) $619,999 Active Listing $884,…" at bounding box center [480, 44] width 960 height 32
copy div "[STREET_ADDRESS]"
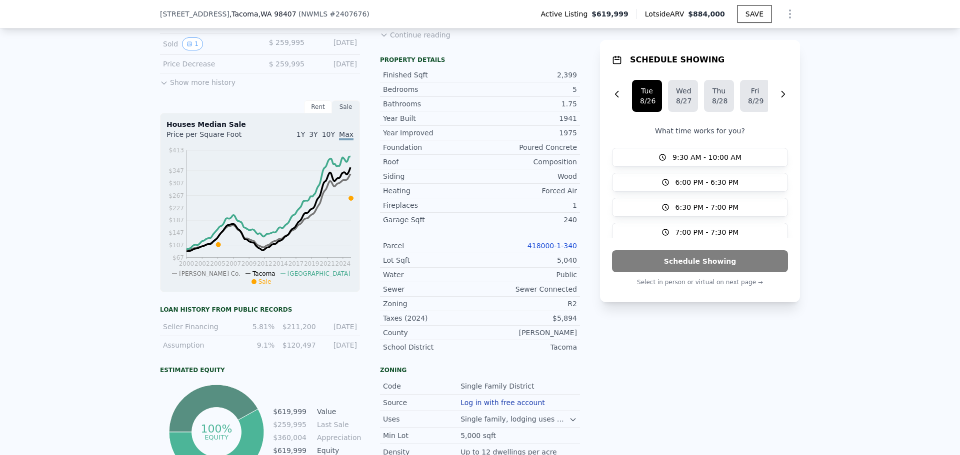
scroll to position [346, 0]
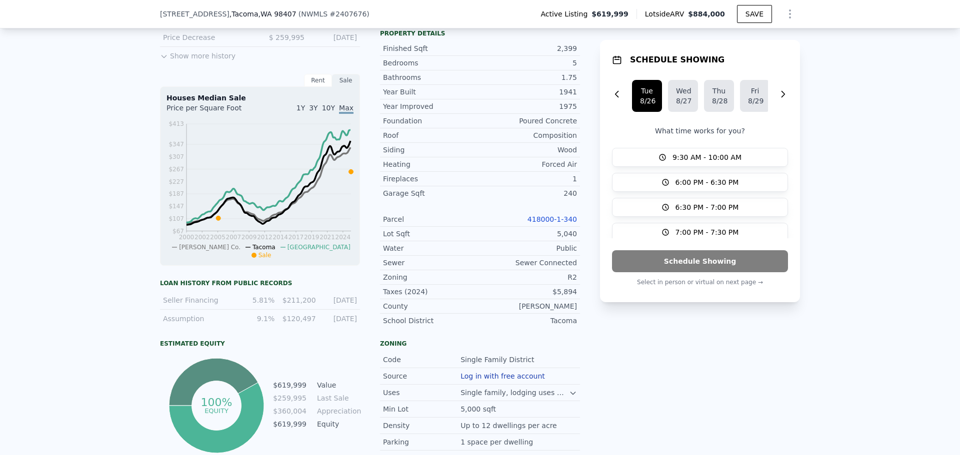
click at [560, 223] on link "418000-1-340" at bounding box center [551, 219] width 49 height 8
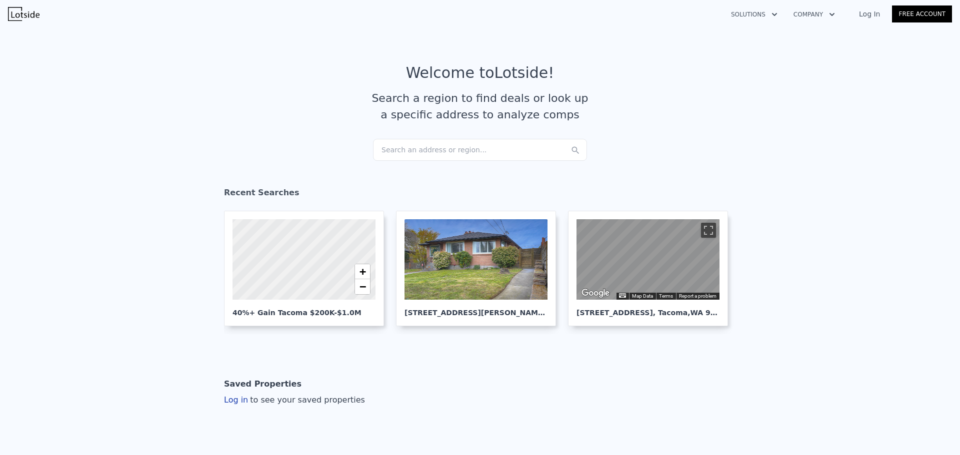
click at [455, 147] on div "Search an address or region..." at bounding box center [480, 150] width 214 height 22
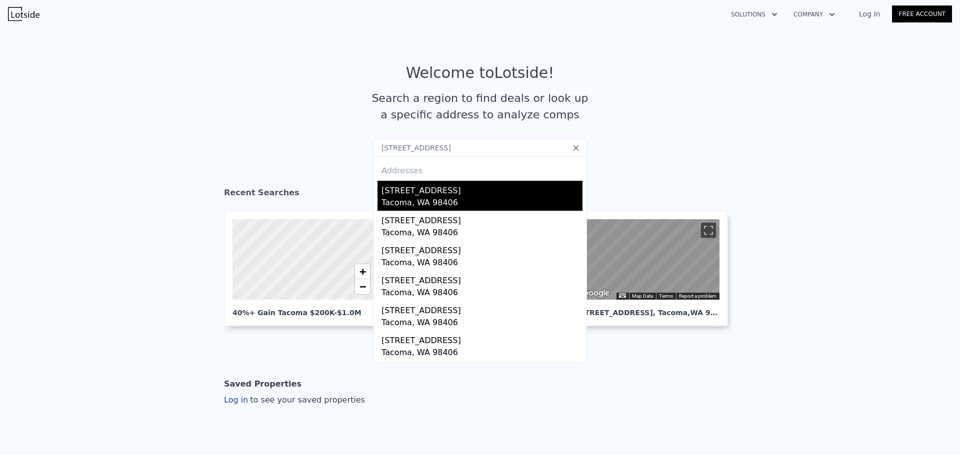
type input "[STREET_ADDRESS]"
click at [436, 199] on div "Tacoma, WA 98406" at bounding box center [481, 204] width 201 height 14
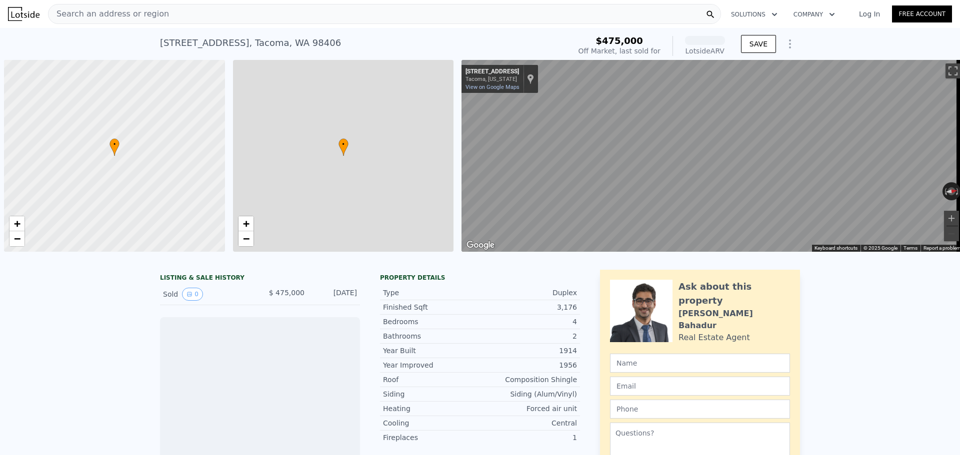
scroll to position [0, 4]
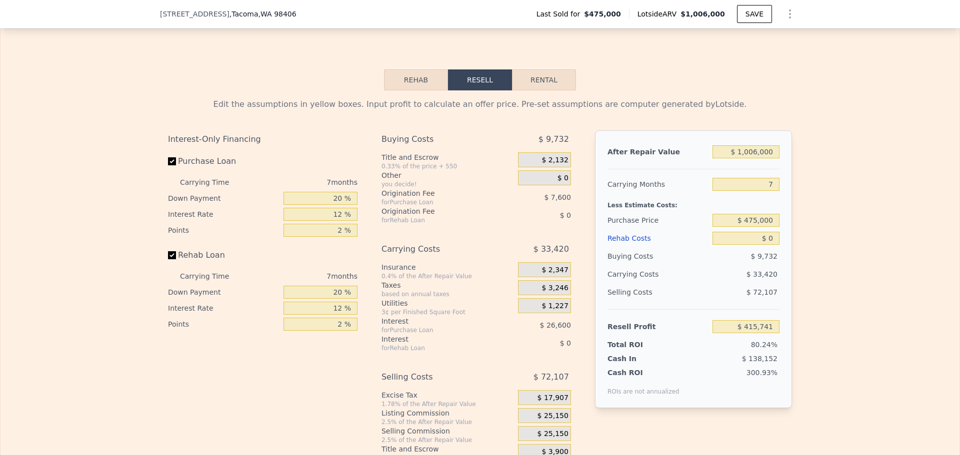
scroll to position [1346, 0]
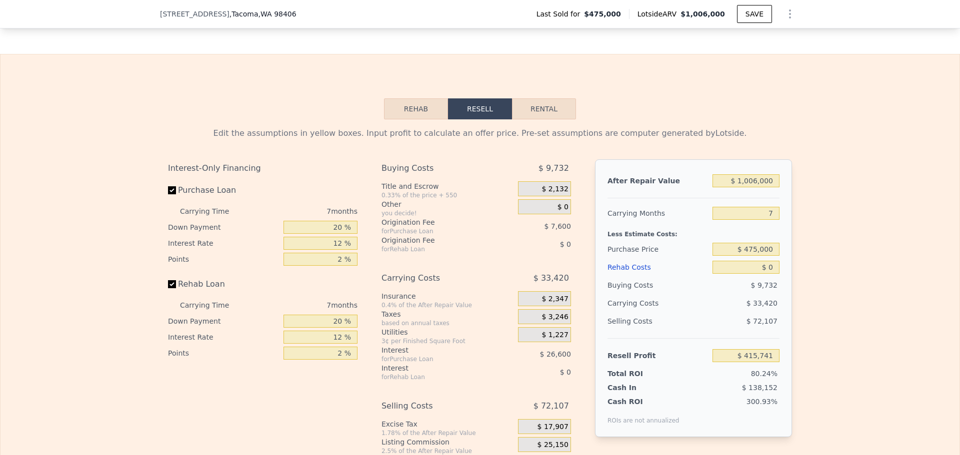
click at [401, 119] on button "Rehab" at bounding box center [416, 108] width 64 height 21
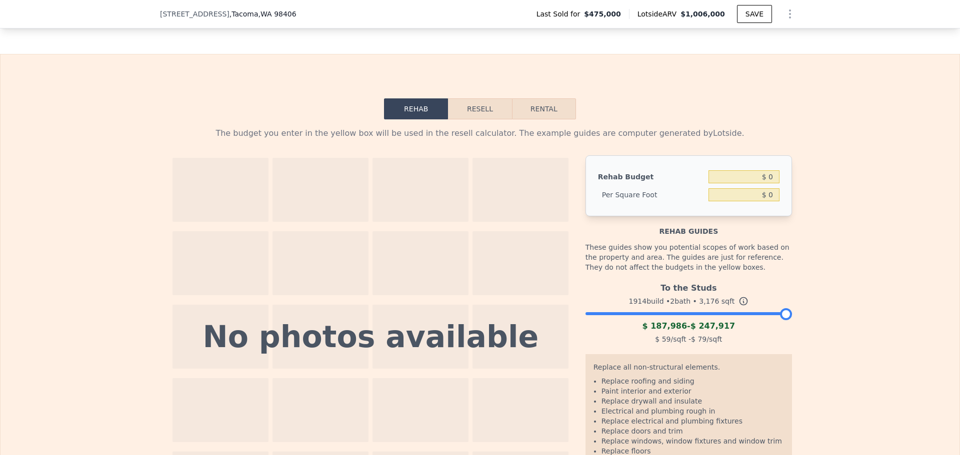
drag, startPoint x: 779, startPoint y: 329, endPoint x: 841, endPoint y: 338, distance: 62.6
click at [822, 340] on div "The budget you enter in the yellow box will be used in the resell calculator. T…" at bounding box center [479, 318] width 959 height 399
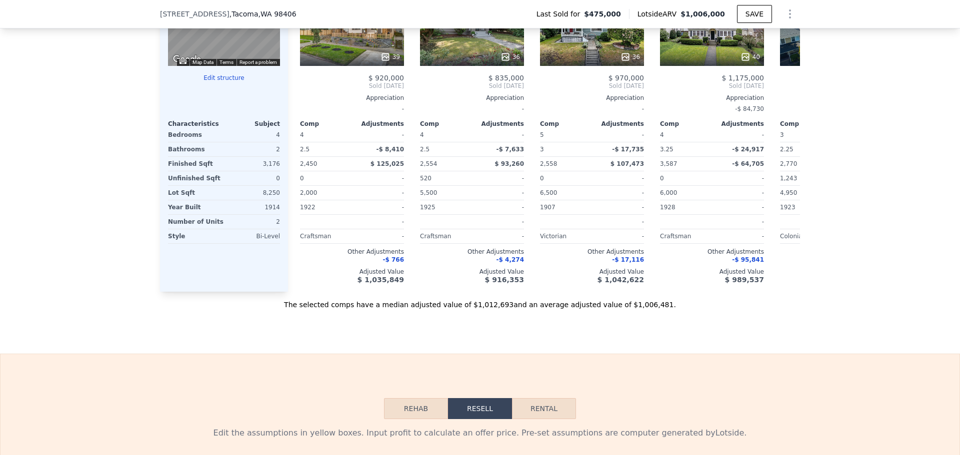
scroll to position [1396, 0]
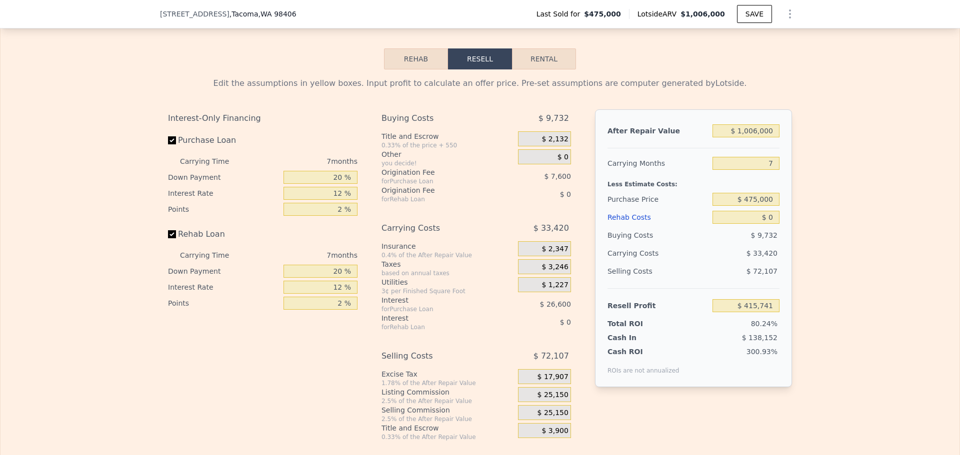
click at [422, 69] on button "Rehab" at bounding box center [416, 58] width 64 height 21
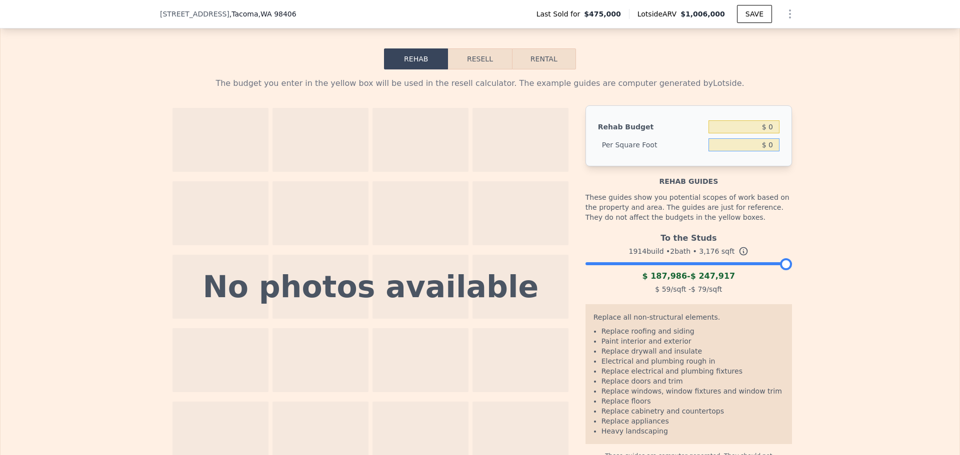
drag, startPoint x: 765, startPoint y: 162, endPoint x: 783, endPoint y: 164, distance: 18.6
click at [783, 164] on div "Rehab Budget $ 0 Per Square Foot $ 0" at bounding box center [688, 135] width 206 height 61
type input "$ 125"
click at [829, 152] on div "The budget you enter in the yellow box will be used in the resell calculator. T…" at bounding box center [479, 268] width 959 height 399
type input "$ 397,000"
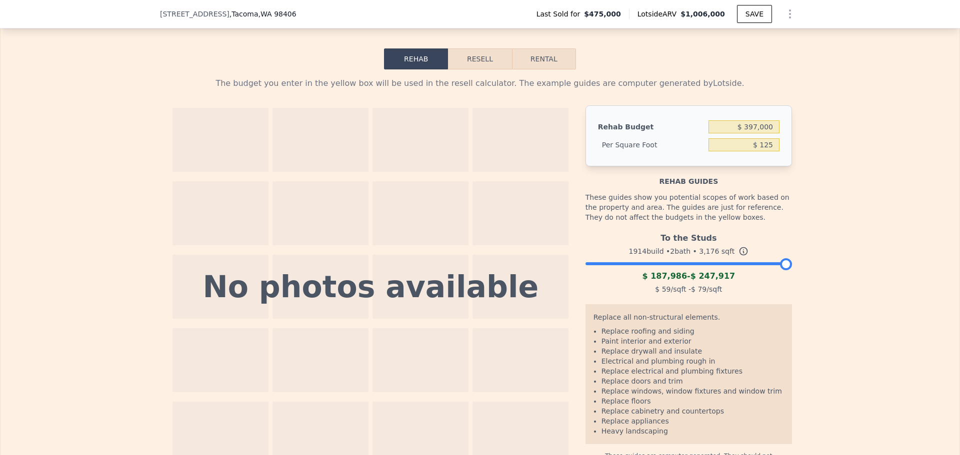
click at [470, 69] on button "Resell" at bounding box center [479, 58] width 63 height 21
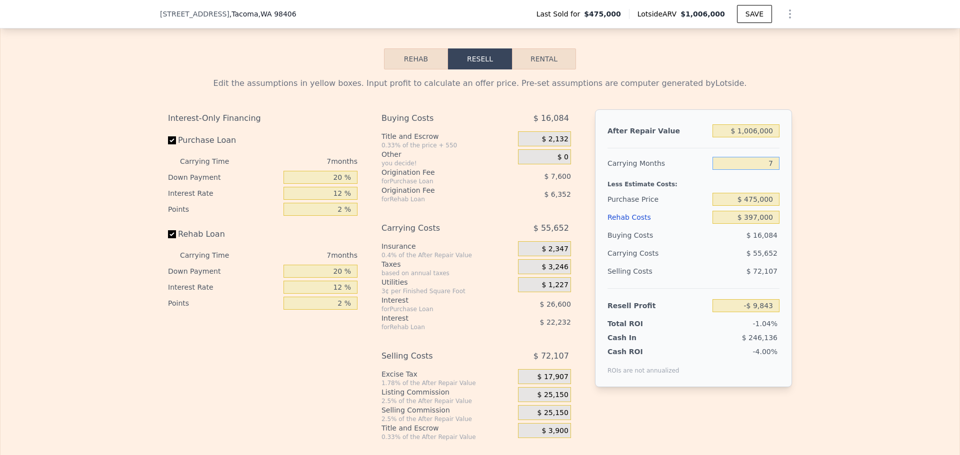
drag, startPoint x: 758, startPoint y: 174, endPoint x: 785, endPoint y: 178, distance: 27.8
click at [783, 178] on div "After Repair Value $ 1,006,000 Carrying Months 7 Less Estimate Costs: Purchase …" at bounding box center [693, 248] width 197 height 278
type input "6"
type input "-$ 1,894"
type input "6"
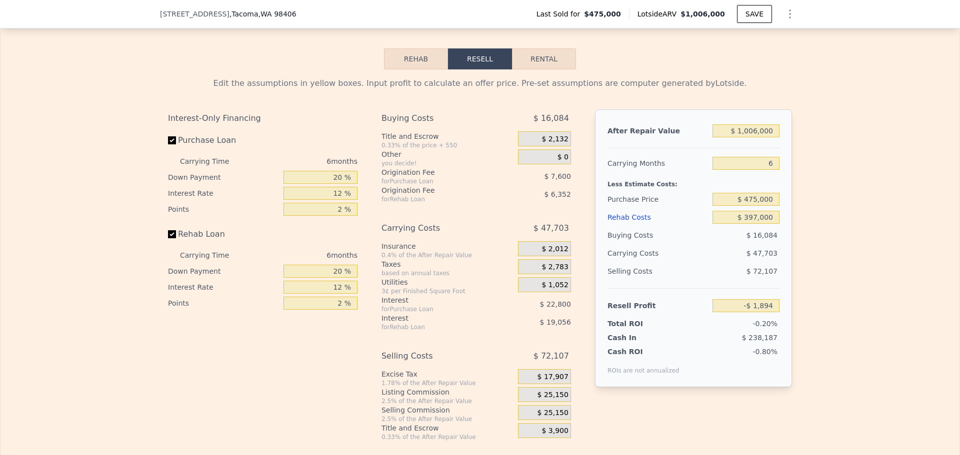
click at [857, 185] on div "Edit the assumptions in yellow boxes. Input profit to calculate an offer price.…" at bounding box center [479, 255] width 959 height 372
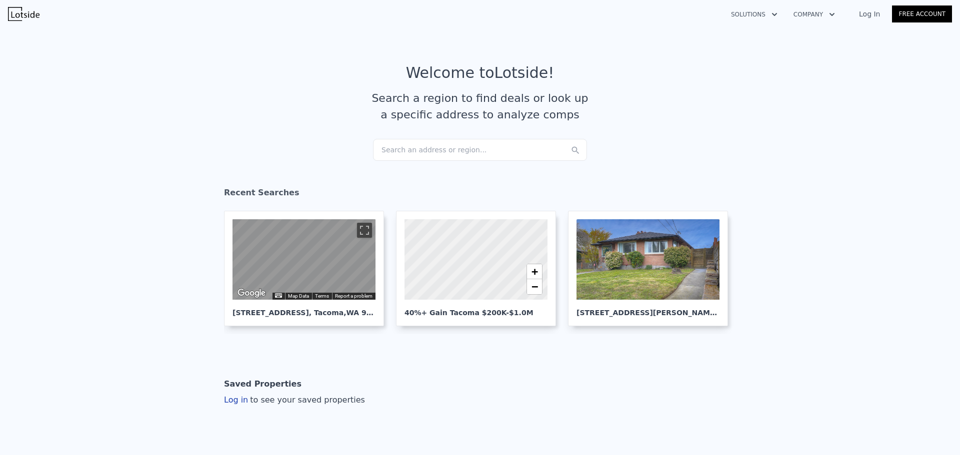
click at [417, 146] on div "Search an address or region..." at bounding box center [480, 150] width 214 height 22
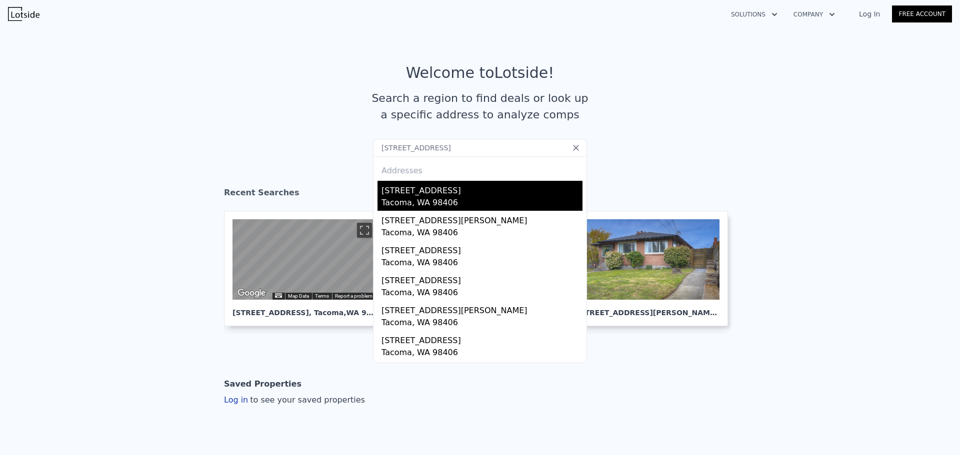
type input "[STREET_ADDRESS]"
click at [448, 196] on div "[STREET_ADDRESS]" at bounding box center [481, 189] width 201 height 16
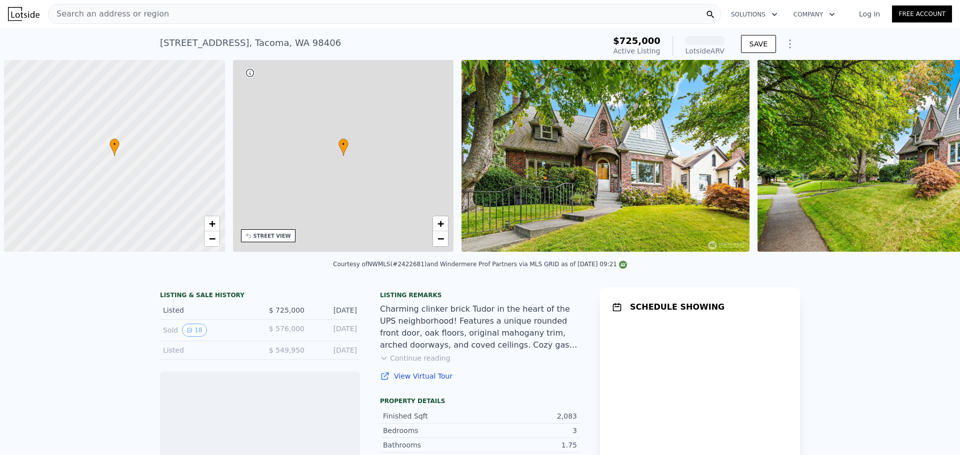
scroll to position [0, 4]
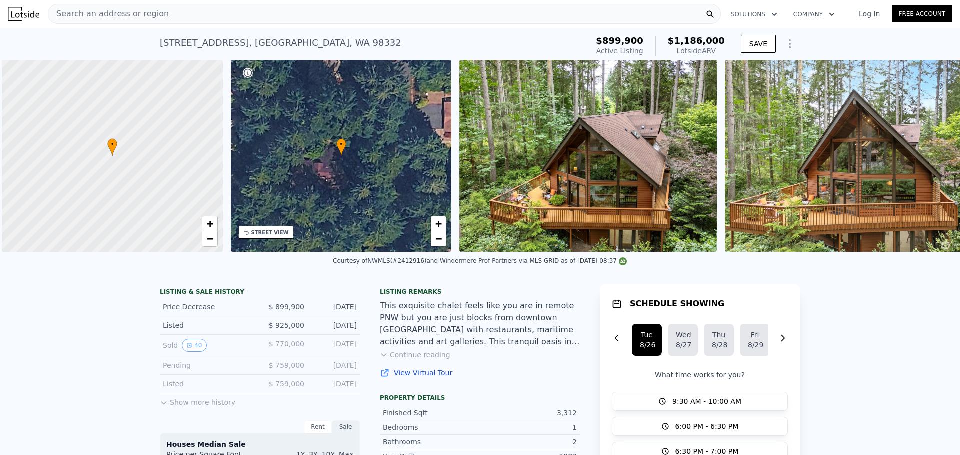
scroll to position [0, 4]
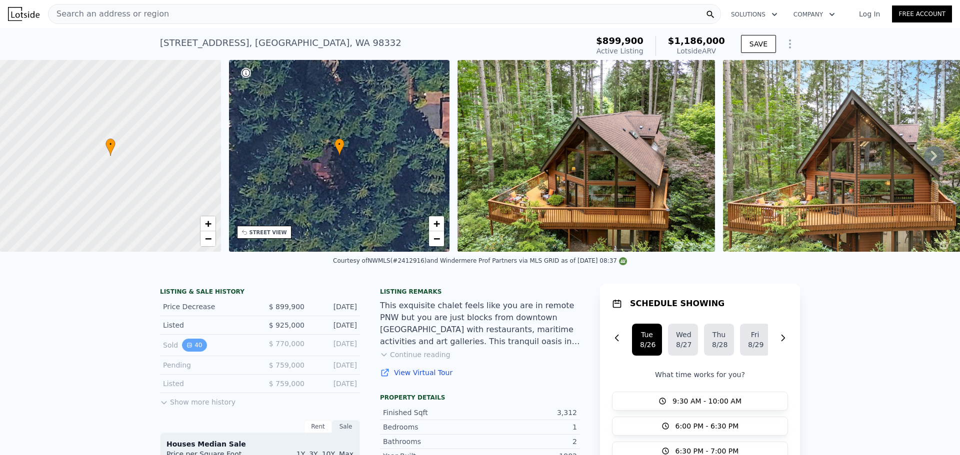
click at [197, 352] on button "40" at bounding box center [194, 345] width 24 height 13
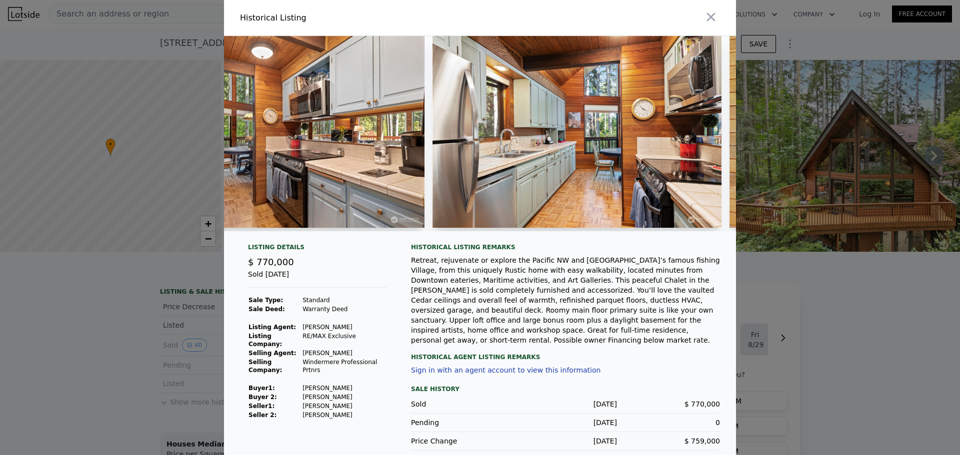
scroll to position [0, 2460]
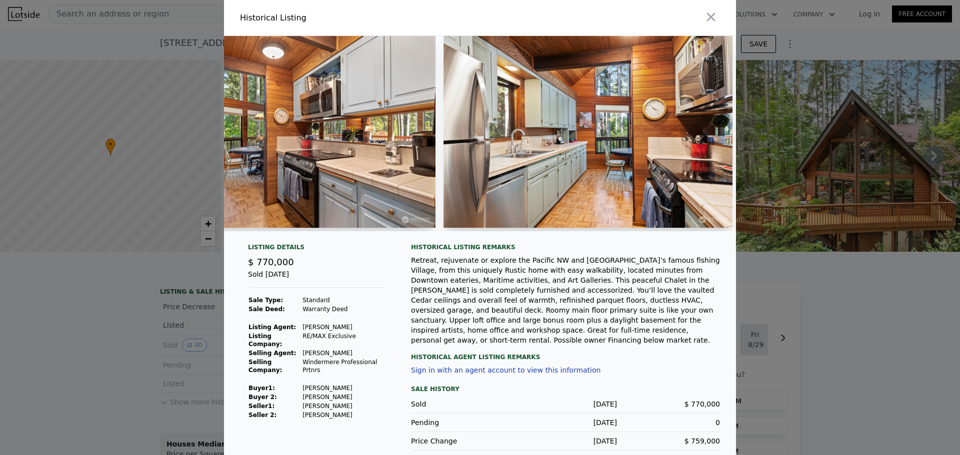
click at [862, 364] on div at bounding box center [480, 227] width 960 height 455
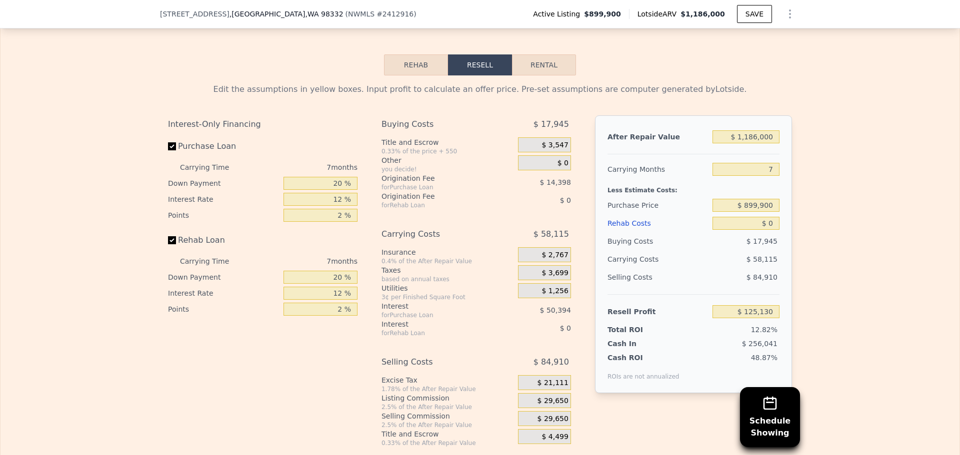
scroll to position [1596, 0]
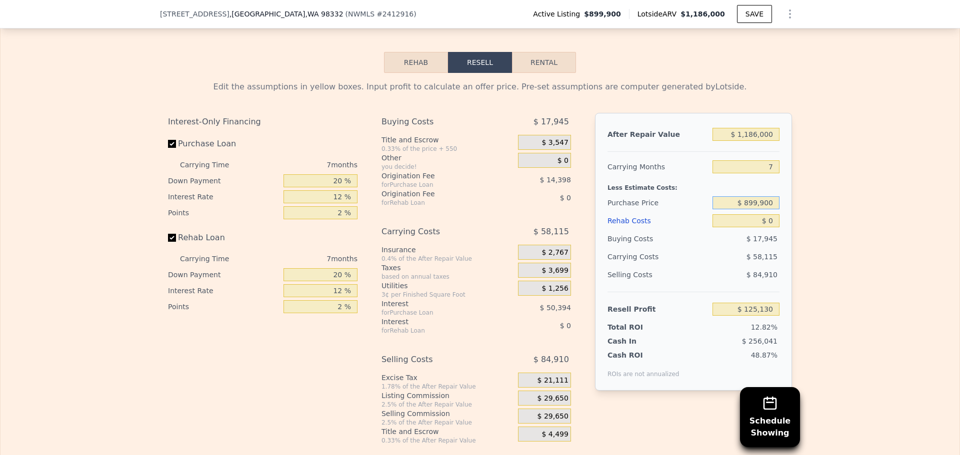
drag, startPoint x: 748, startPoint y: 216, endPoint x: 794, endPoint y: 220, distance: 46.7
click at [794, 220] on div "Edit the assumptions in yellow boxes. Input profit to calculate an offer price.…" at bounding box center [480, 259] width 640 height 372
type input "$ 850,000"
click at [796, 220] on div "Edit the assumptions in yellow boxes. Input profit to calculate an offer price.…" at bounding box center [479, 259] width 959 height 372
type input "$ 178,787"
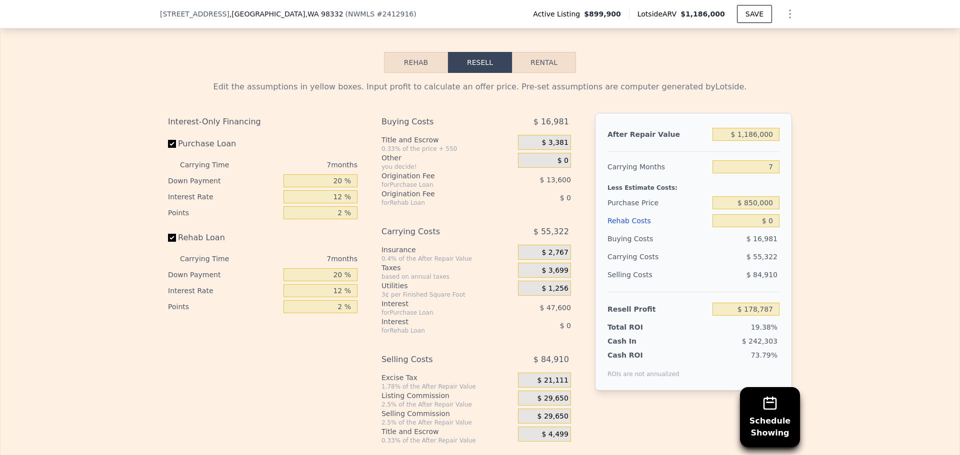
click at [824, 300] on div "Edit the assumptions in yellow boxes. Input profit to calculate an offer price.…" at bounding box center [479, 259] width 959 height 372
drag, startPoint x: 317, startPoint y: 195, endPoint x: 436, endPoint y: 212, distance: 120.2
click at [427, 209] on div "Interest-Only Financing Purchase Loan Carrying Time 7 months Down Payment 20 % …" at bounding box center [480, 279] width 624 height 332
type input "1 %"
type input "$ 164,252"
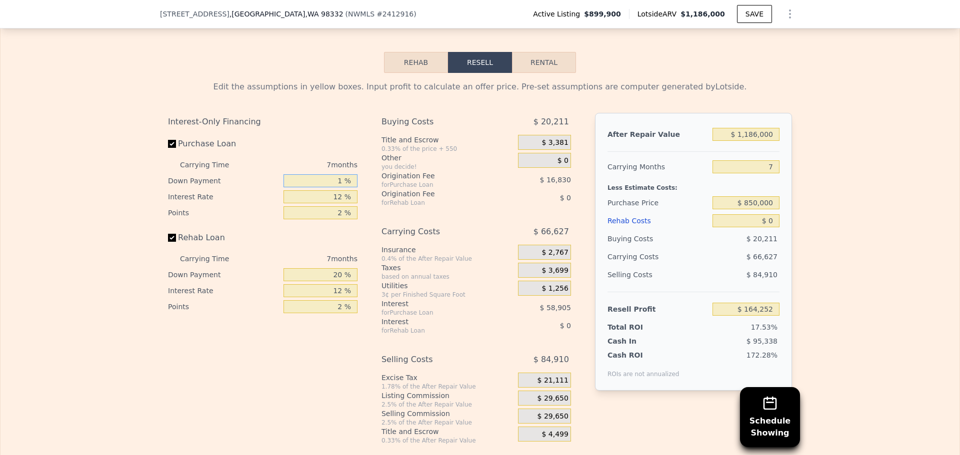
type input "10 %"
type input "$ 171,137"
type input "10 %"
drag, startPoint x: 318, startPoint y: 218, endPoint x: 374, endPoint y: 215, distance: 55.6
click at [359, 218] on div "Interest-Only Financing Purchase Loan Carrying Time 7 months Down Payment 10 % …" at bounding box center [266, 279] width 197 height 332
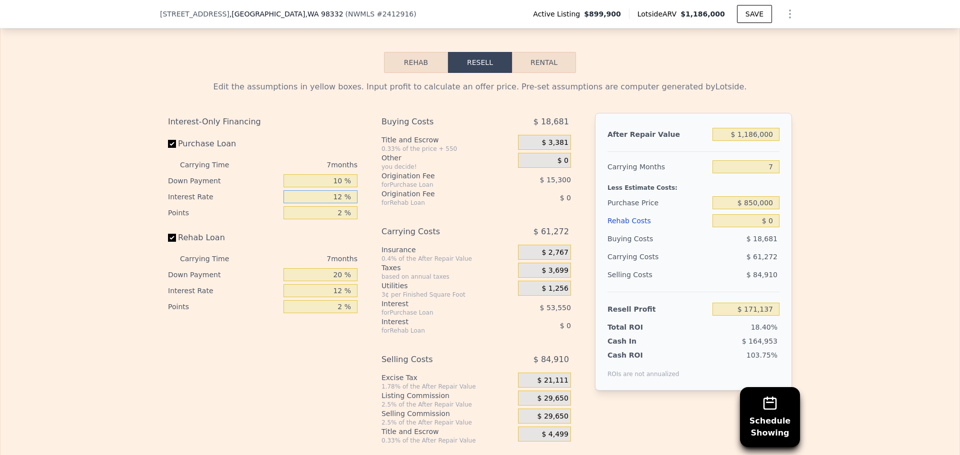
type input "11 %"
type input "$ 175,596"
type input "11 %"
drag, startPoint x: 330, startPoint y: 226, endPoint x: 372, endPoint y: 230, distance: 42.6
click at [359, 228] on div "Interest-Only Financing Purchase Loan Carrying Time 7 months Down Payment 10 % …" at bounding box center [266, 279] width 197 height 332
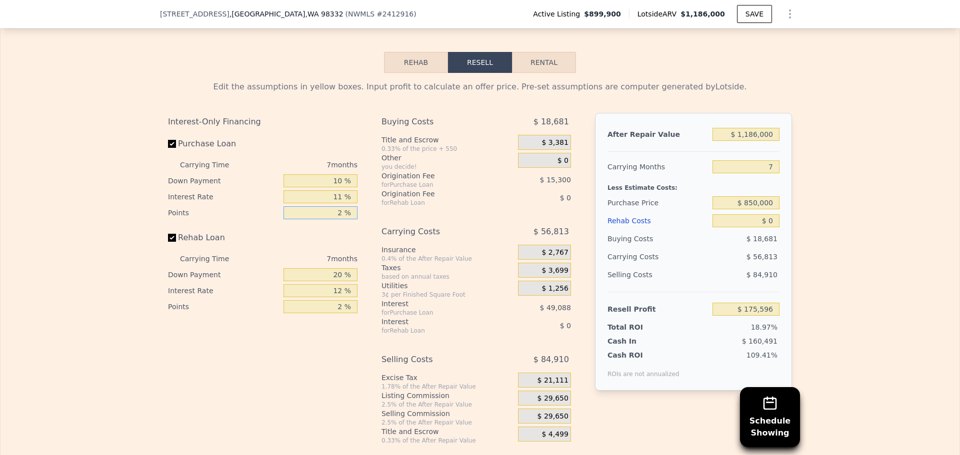
type input "1 %"
type input "$ 183,246"
type input "1 %"
drag, startPoint x: 319, startPoint y: 286, endPoint x: 380, endPoint y: 296, distance: 61.8
click at [371, 295] on div "Interest-Only Financing Purchase Loan Carrying Time 7 months Down Payment 10 % …" at bounding box center [480, 279] width 624 height 332
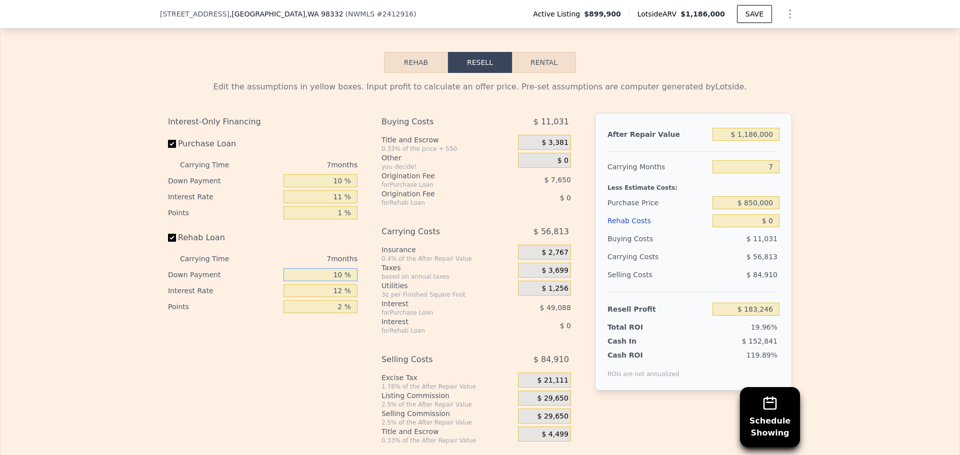
type input "10 %"
drag, startPoint x: 346, startPoint y: 302, endPoint x: 403, endPoint y: 303, distance: 57.5
click at [380, 302] on div "Interest-Only Financing Purchase Loan Carrying Time 7 months Down Payment 10 % …" at bounding box center [480, 279] width 624 height 332
type input "11 %"
drag, startPoint x: 312, startPoint y: 326, endPoint x: 374, endPoint y: 321, distance: 61.7
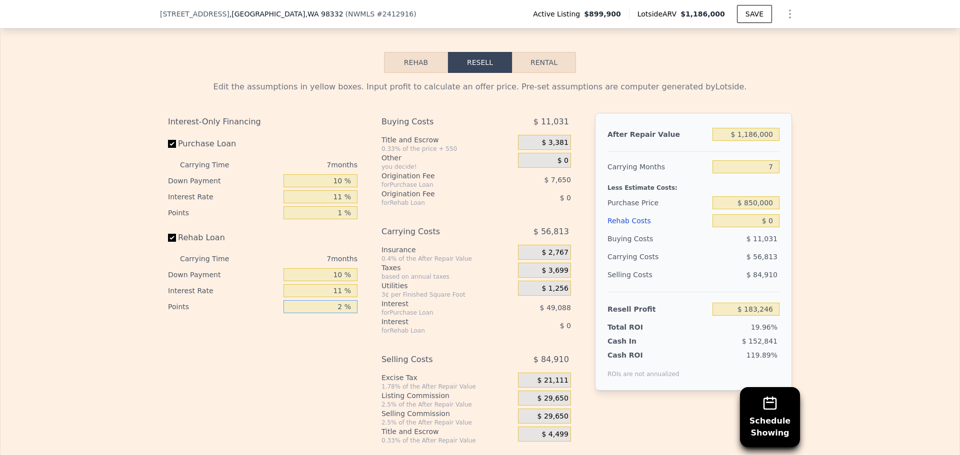
click at [370, 321] on div "Interest-Only Financing Purchase Loan Carrying Time 7 months Down Payment 10 % …" at bounding box center [480, 279] width 624 height 332
type input "1 %"
click at [344, 130] on div "Interest-Only Financing" at bounding box center [262, 122] width 189 height 18
click at [423, 73] on button "Rehab" at bounding box center [416, 62] width 64 height 21
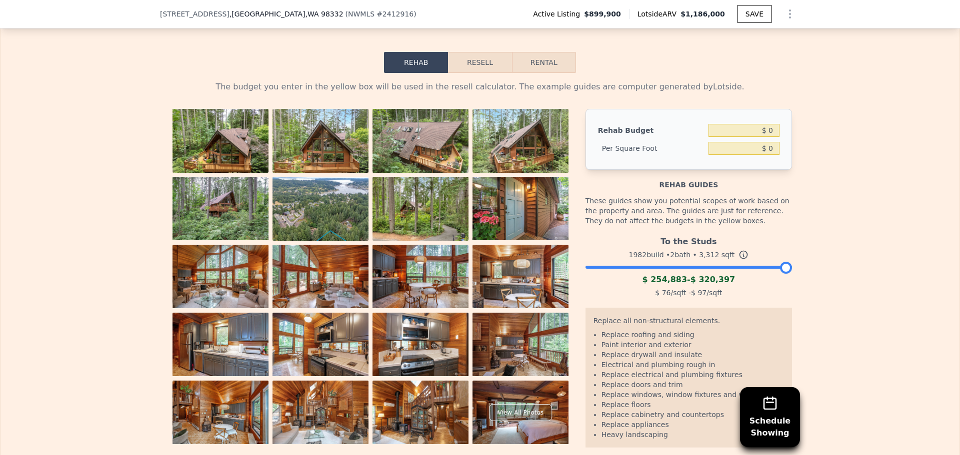
drag, startPoint x: 789, startPoint y: 282, endPoint x: 762, endPoint y: 283, distance: 27.0
click at [762, 283] on div "The budget you enter in the yellow box will be used in the resell calculator. T…" at bounding box center [480, 272] width 640 height 399
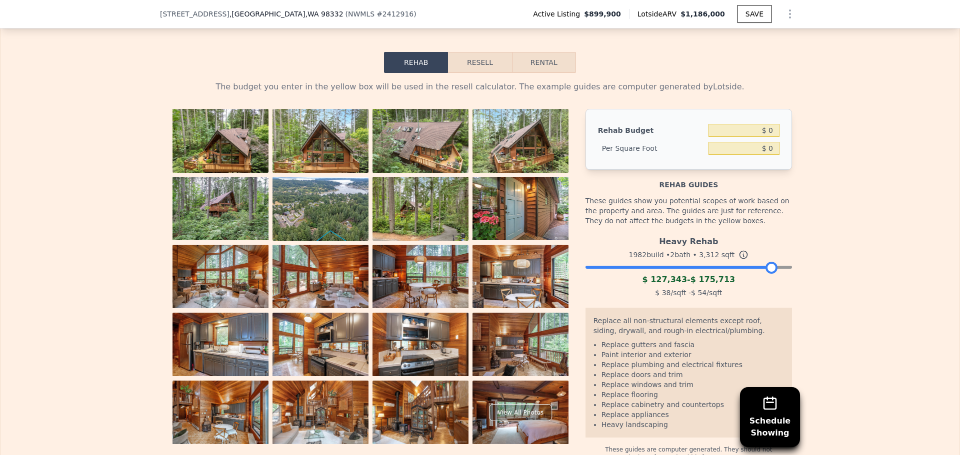
drag, startPoint x: 770, startPoint y: 277, endPoint x: 728, endPoint y: 285, distance: 42.2
click at [728, 268] on div at bounding box center [688, 265] width 206 height 6
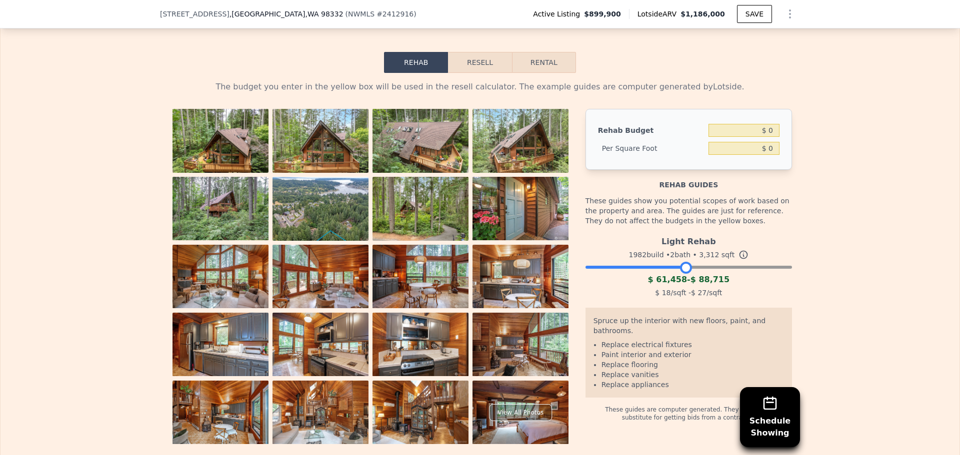
drag, startPoint x: 727, startPoint y: 285, endPoint x: 681, endPoint y: 291, distance: 46.4
click at [681, 291] on div "Light Rehab 1982 build • 2 bath • 3,312 sqft $ 61,458 - $ 88,715 $ 18 /sqft - $…" at bounding box center [688, 266] width 206 height 68
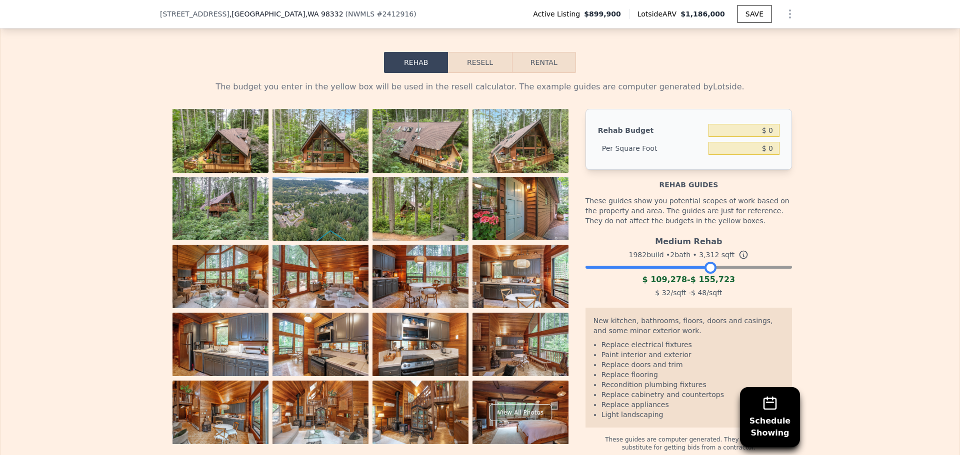
drag, startPoint x: 687, startPoint y: 287, endPoint x: 711, endPoint y: 281, distance: 25.1
click at [711, 274] on div at bounding box center [710, 268] width 12 height 12
drag, startPoint x: 765, startPoint y: 146, endPoint x: 790, endPoint y: 146, distance: 25.5
click at [790, 146] on div "The budget you enter in the yellow box will be used in the resell calculator. T…" at bounding box center [480, 262] width 640 height 379
type input "$ 40"
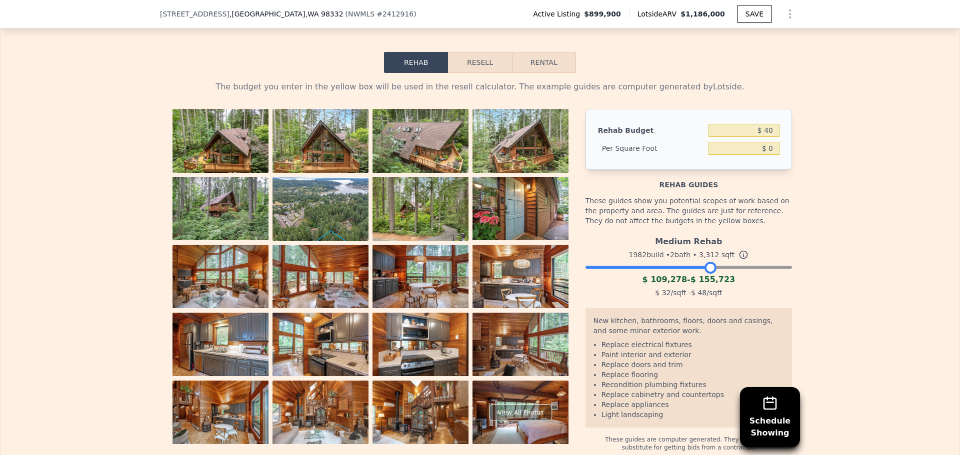
click at [828, 146] on div "The budget you enter in the yellow box will be used in the resell calculator. T…" at bounding box center [479, 262] width 959 height 379
type input "$ 0.01"
click at [483, 73] on button "Resell" at bounding box center [479, 62] width 63 height 21
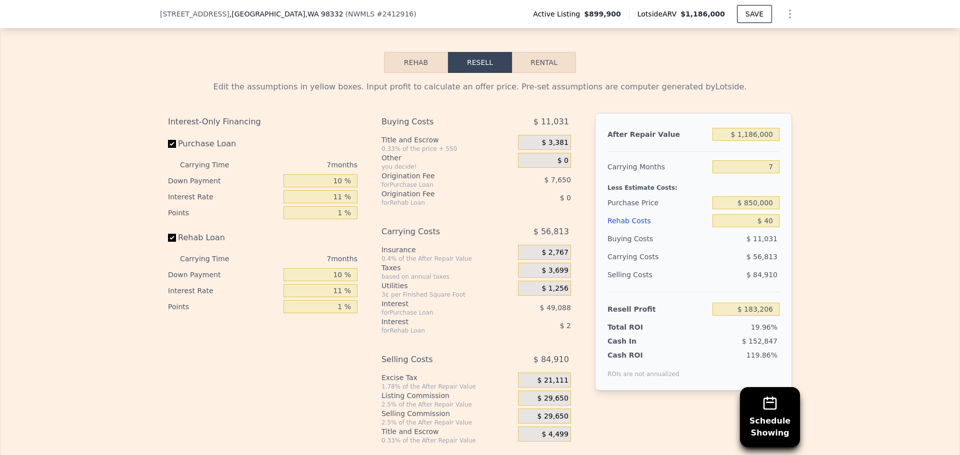
click at [441, 73] on button "Rehab" at bounding box center [416, 62] width 64 height 21
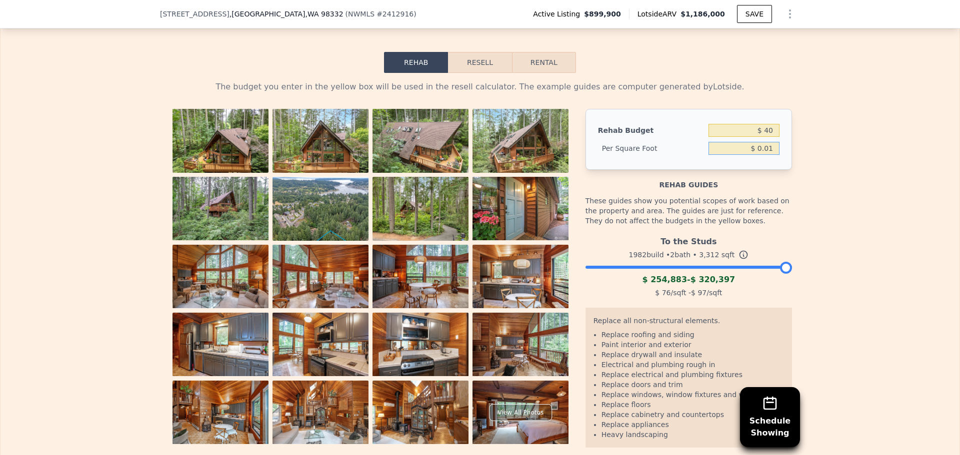
drag, startPoint x: 757, startPoint y: 163, endPoint x: 828, endPoint y: 168, distance: 71.2
click at [825, 168] on div "The budget you enter in the yellow box will be used in the resell calculator. T…" at bounding box center [479, 272] width 959 height 399
type input "$ 40"
click at [878, 170] on div "The budget you enter in the yellow box will be used in the resell calculator. T…" at bounding box center [479, 272] width 959 height 399
type input "$ 132,480"
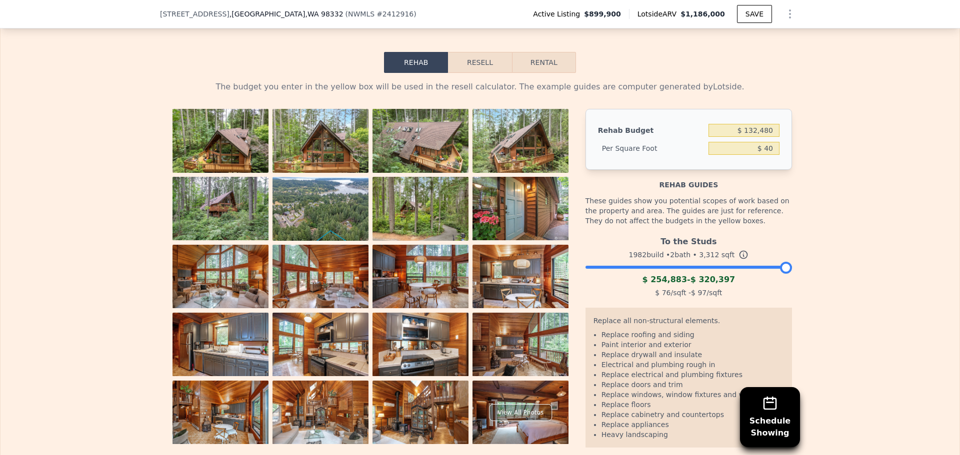
click at [493, 73] on button "Resell" at bounding box center [479, 62] width 63 height 21
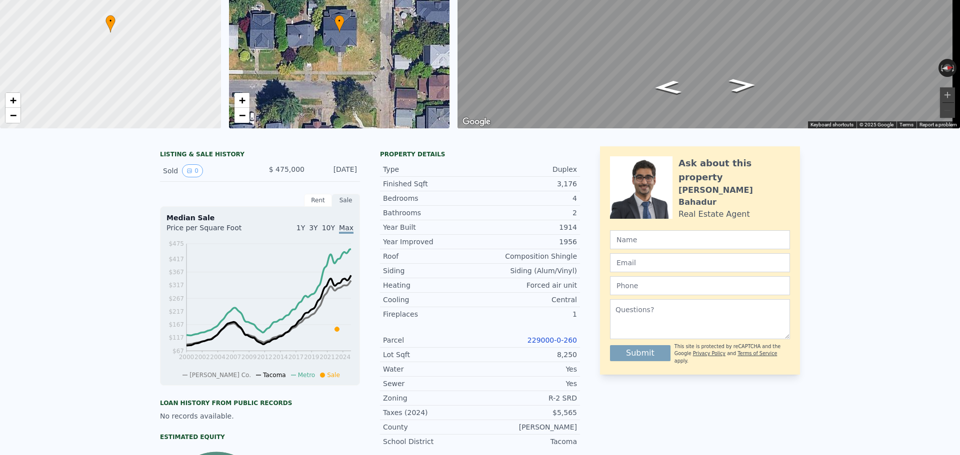
scroll to position [3, 0]
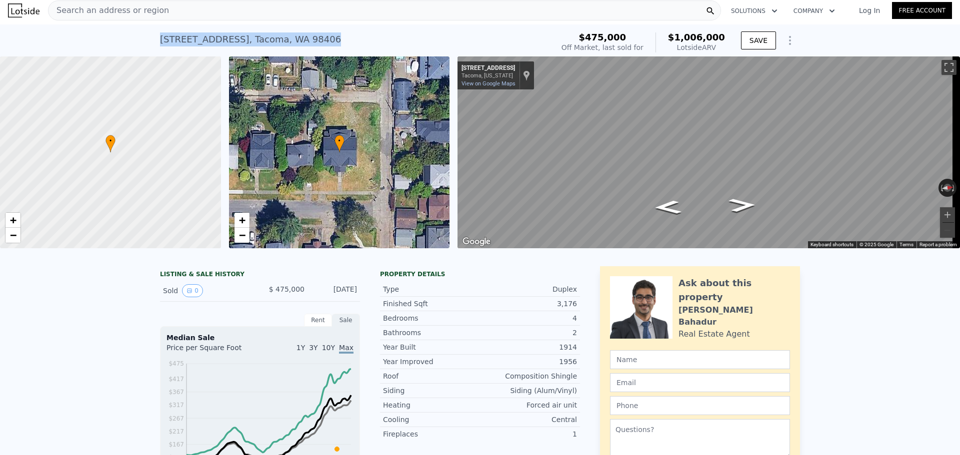
drag, startPoint x: 148, startPoint y: 36, endPoint x: 303, endPoint y: 44, distance: 155.1
click at [303, 44] on div "2903 N 20th St , Tacoma , WA 98406 Sold May 2023 for $475k (~ARV $1.006m ) $475…" at bounding box center [480, 40] width 960 height 32
copy div "2903 N 20th St , Tacoma , WA 98406"
click at [456, 41] on div "2903 N 20th St , Tacoma , WA 98406 Sold May 2023 for $475k (~ARV $1.006m )" at bounding box center [354, 42] width 389 height 28
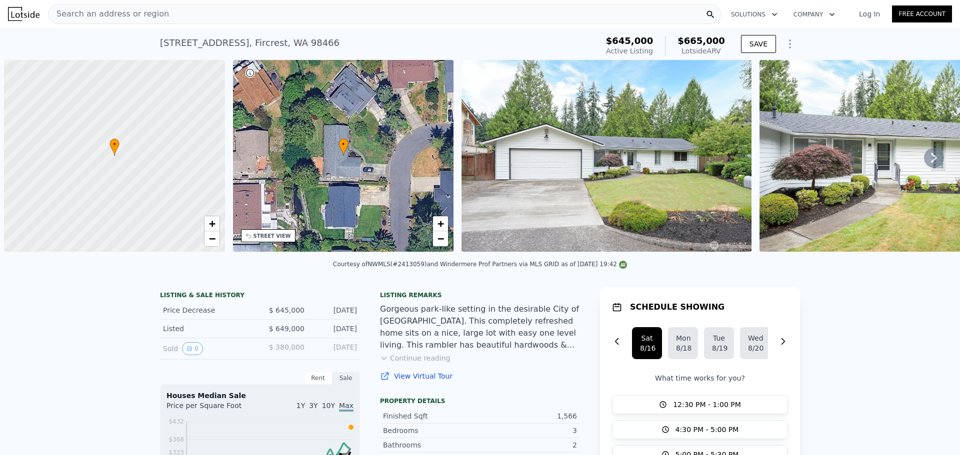
scroll to position [0, 4]
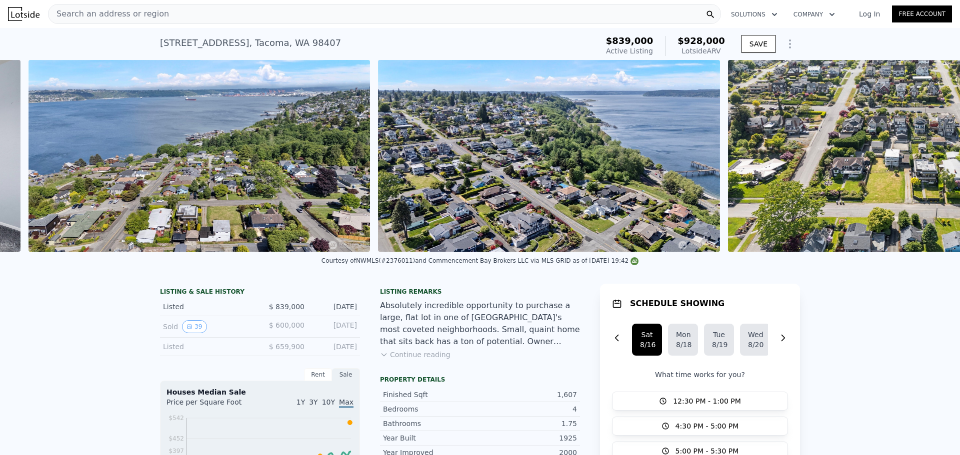
scroll to position [0, 9915]
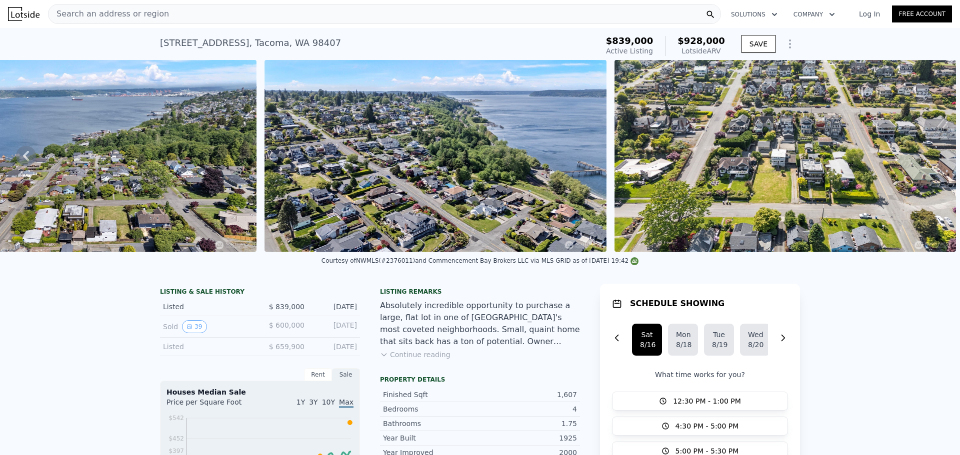
drag, startPoint x: 313, startPoint y: 307, endPoint x: 363, endPoint y: 308, distance: 50.0
click at [372, 179] on img at bounding box center [434, 156] width 341 height 192
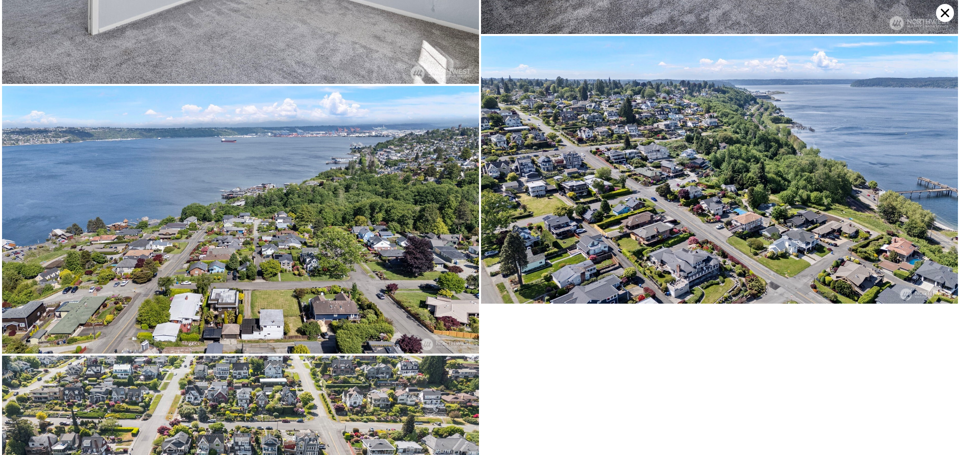
scroll to position [4512, 0]
click at [949, 13] on icon at bounding box center [945, 13] width 18 height 18
